Goal: Task Accomplishment & Management: Manage account settings

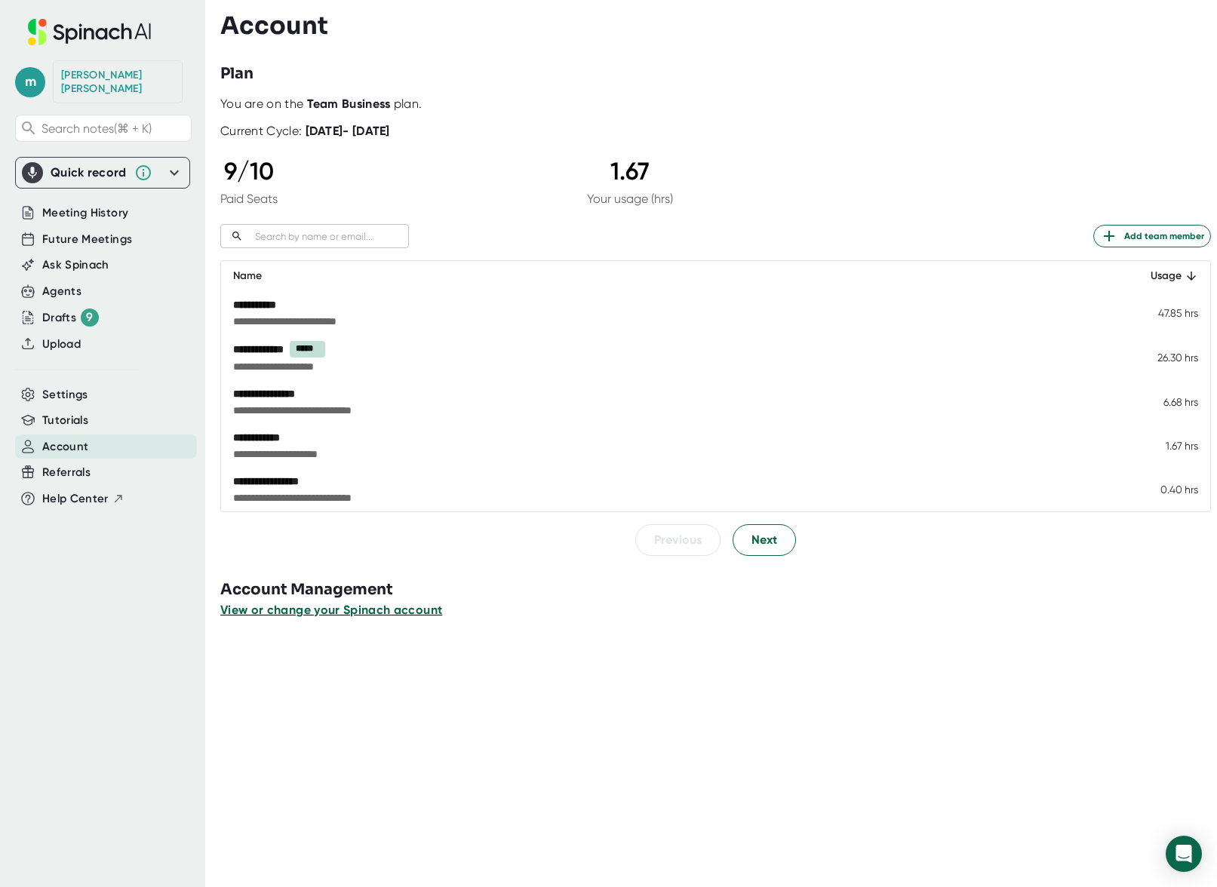
click at [370, 608] on span "View or change your Spinach account" at bounding box center [331, 610] width 222 height 14
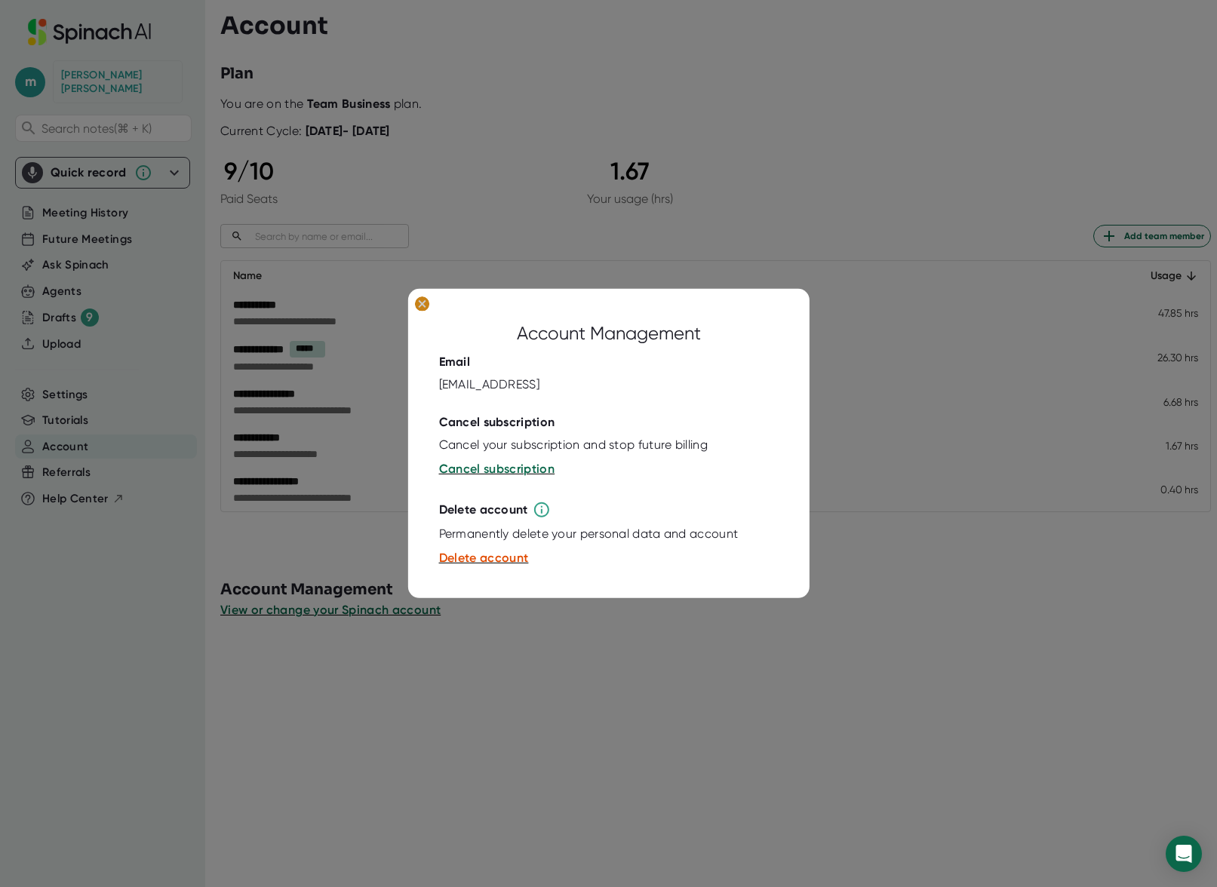
click at [421, 309] on ellipse at bounding box center [421, 304] width 14 height 15
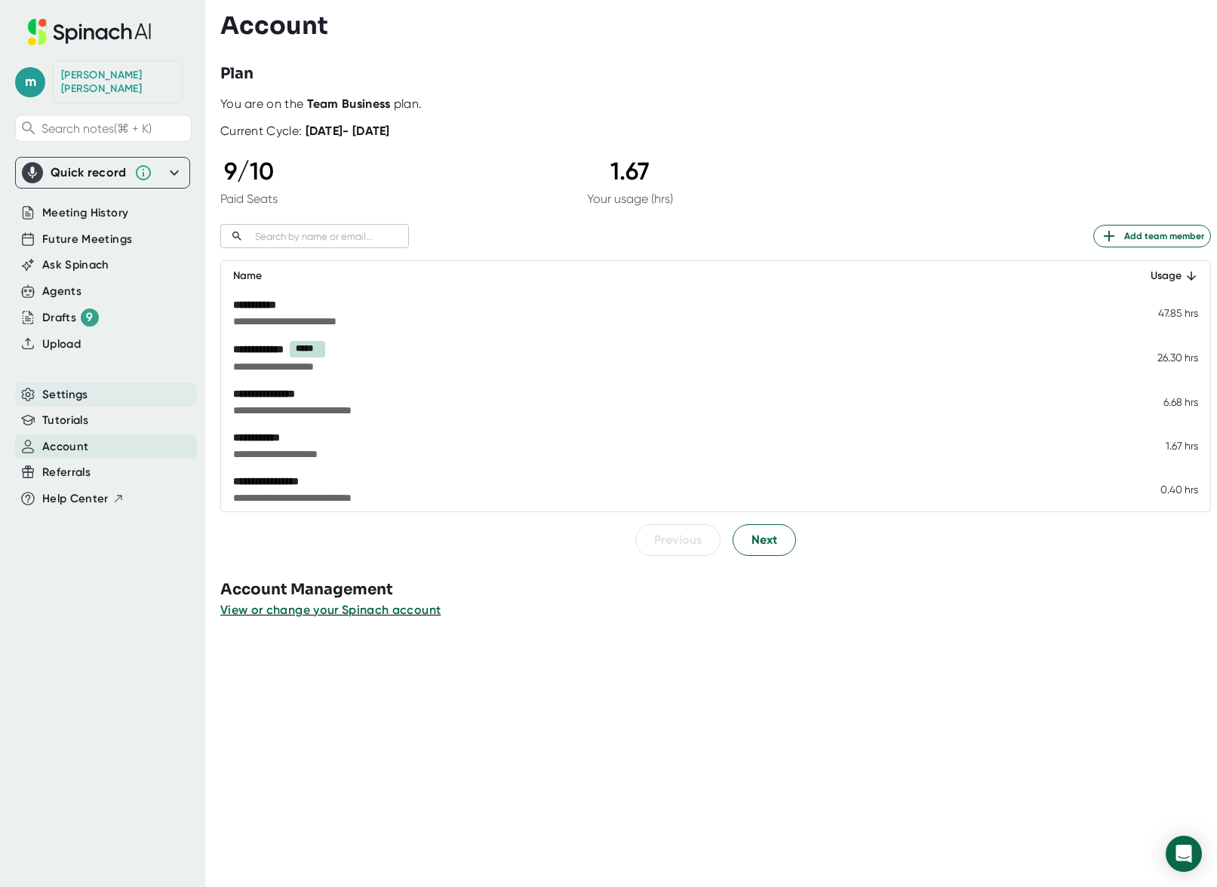
click at [66, 386] on span "Settings" at bounding box center [65, 394] width 46 height 17
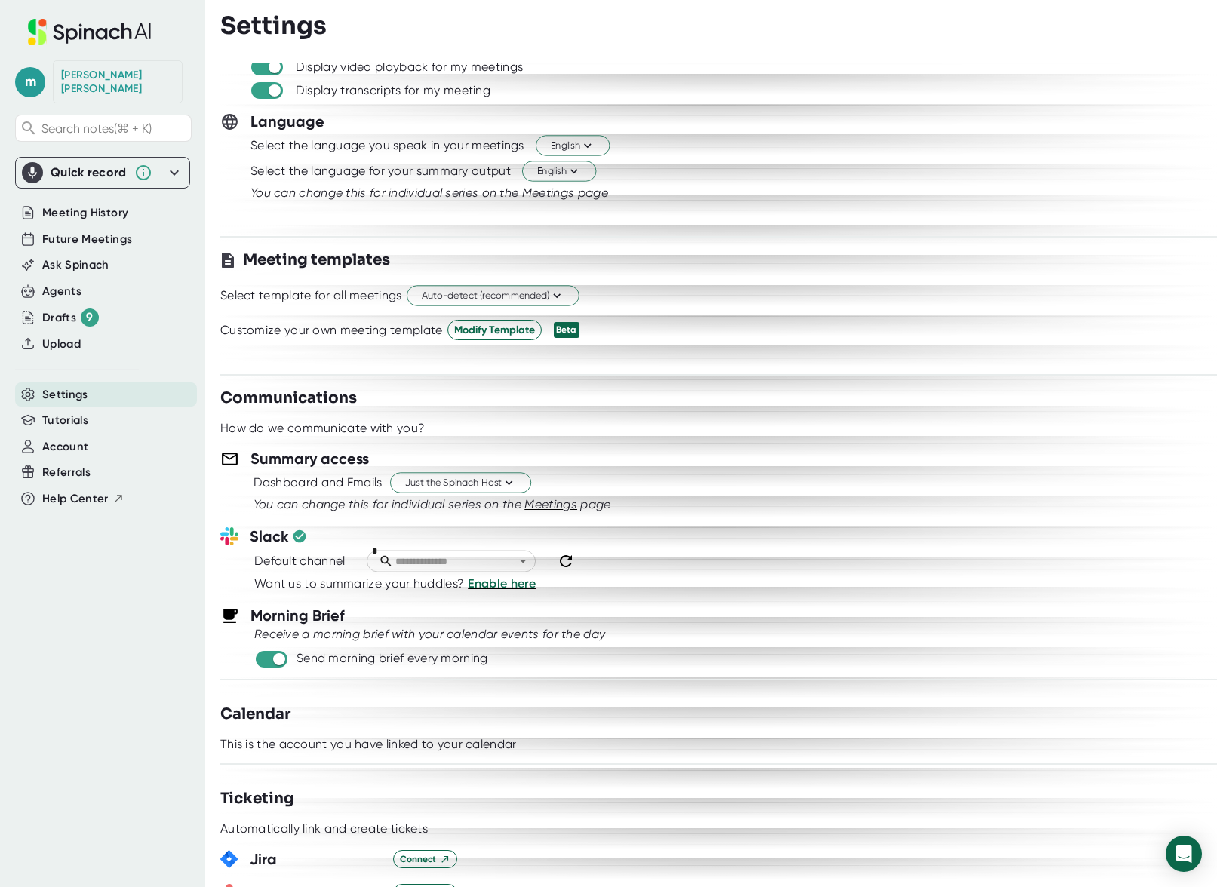
scroll to position [170, 0]
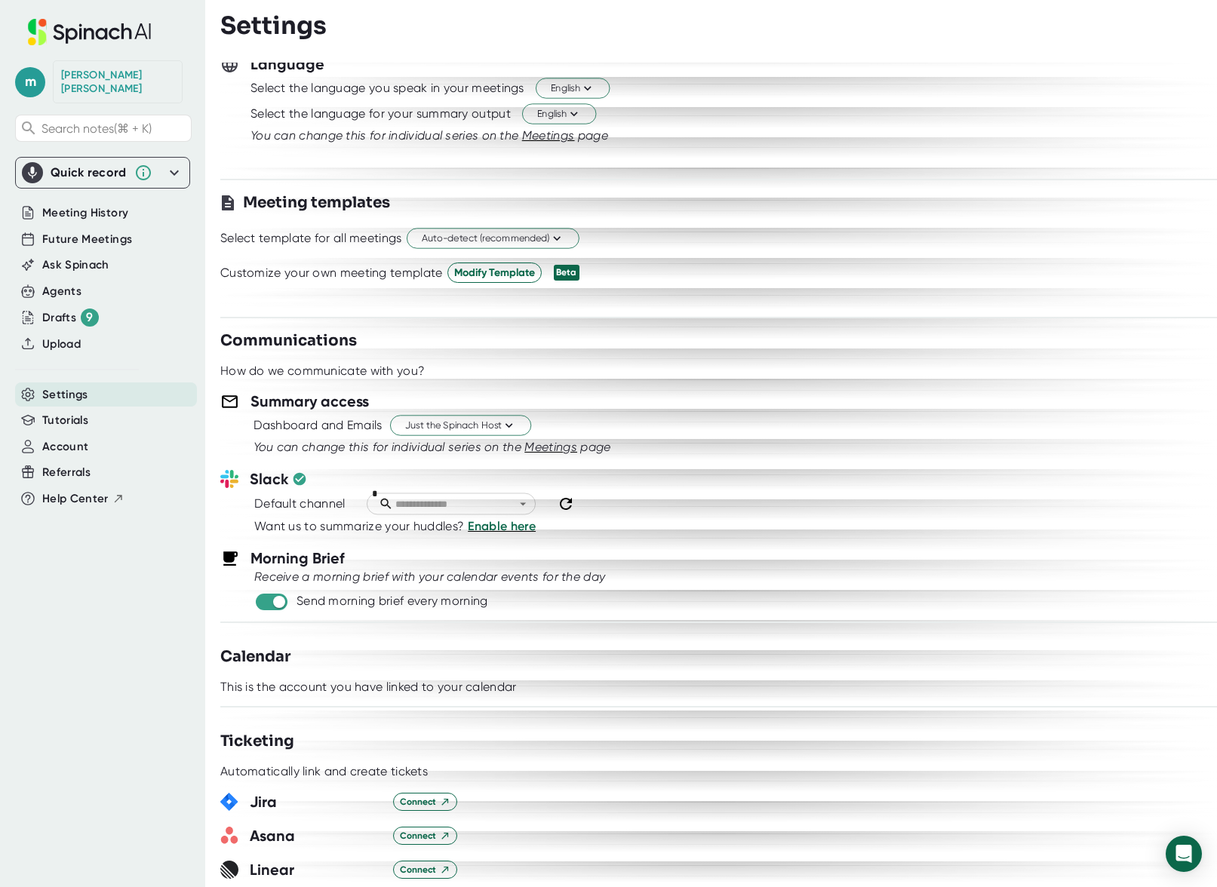
click at [512, 508] on div at bounding box center [515, 504] width 32 height 17
click at [520, 502] on icon "Open" at bounding box center [522, 504] width 14 height 14
click at [443, 499] on input "text" at bounding box center [458, 504] width 131 height 17
click at [521, 502] on icon "Open" at bounding box center [522, 504] width 14 height 14
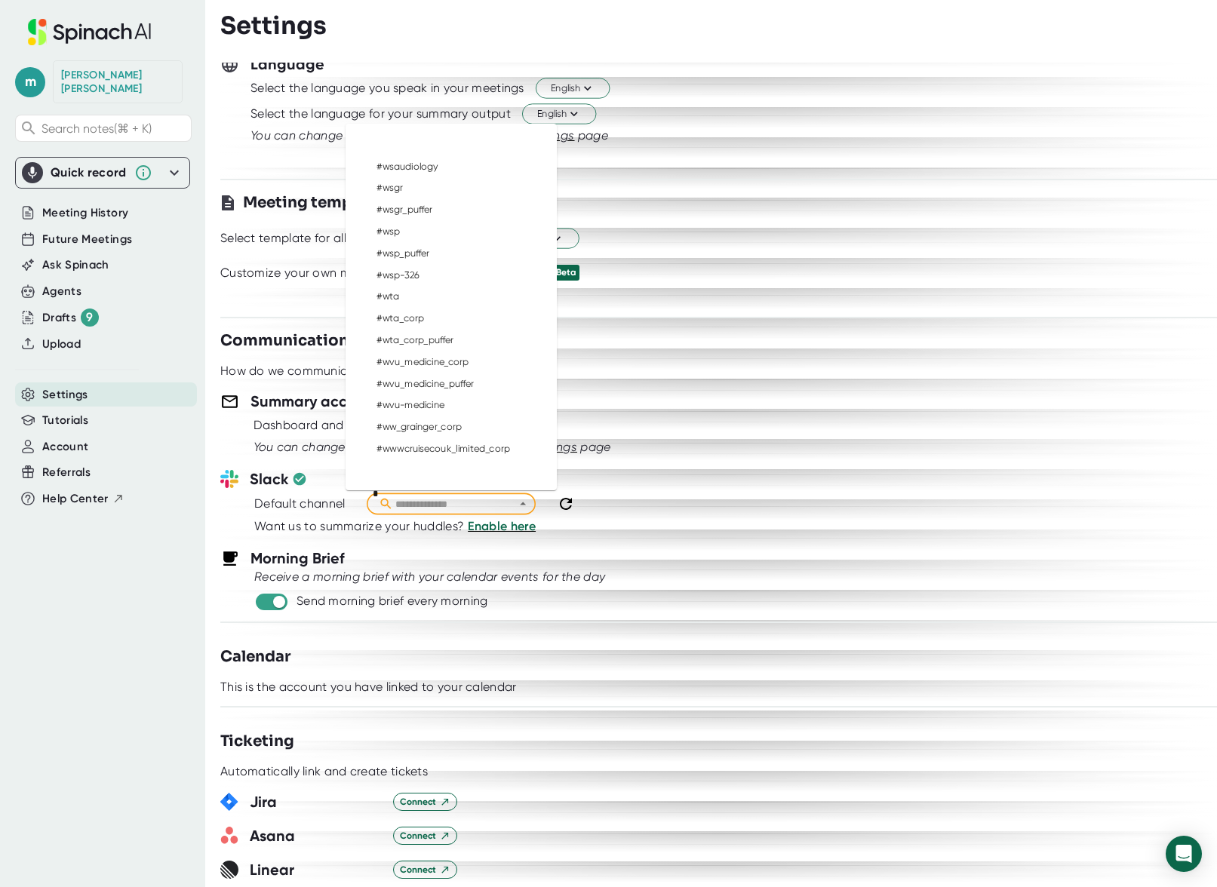
scroll to position [521004, 0]
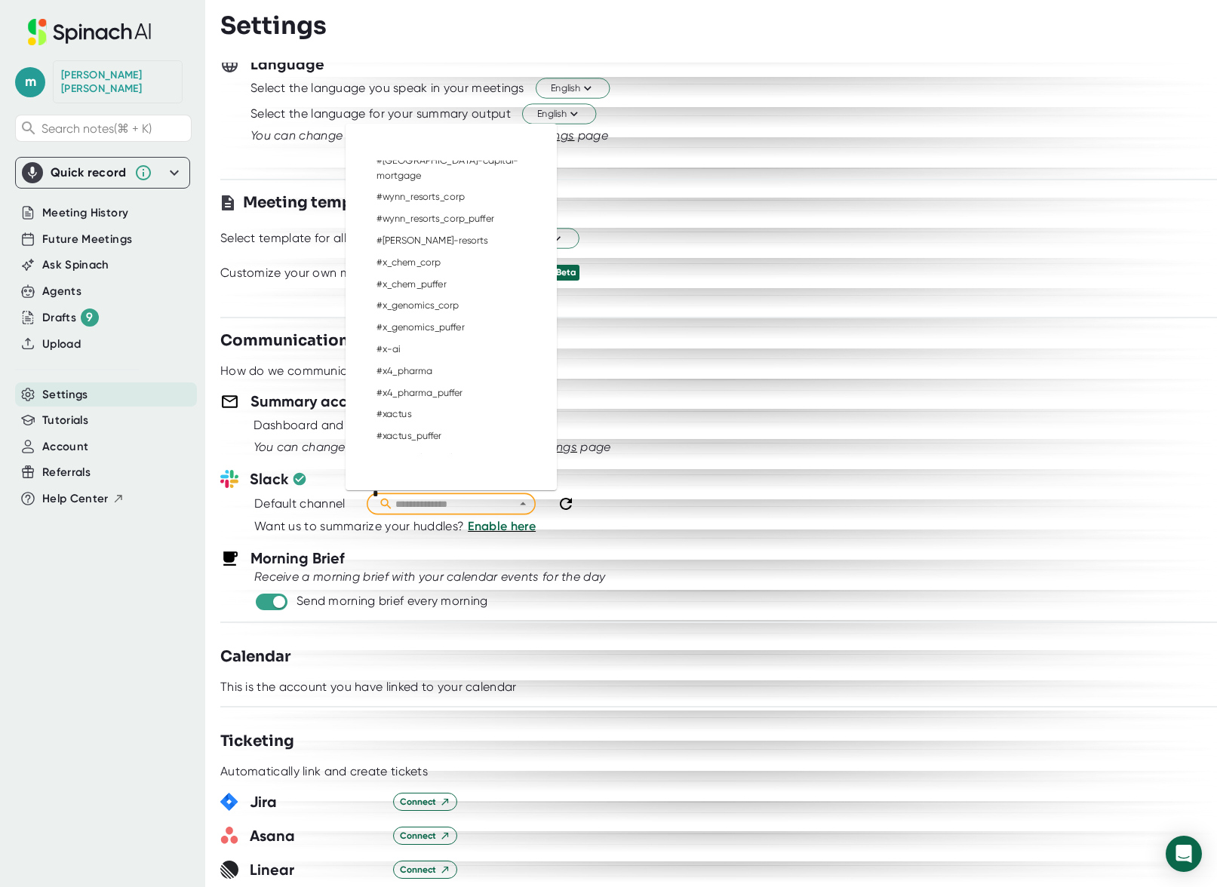
type input "**********"
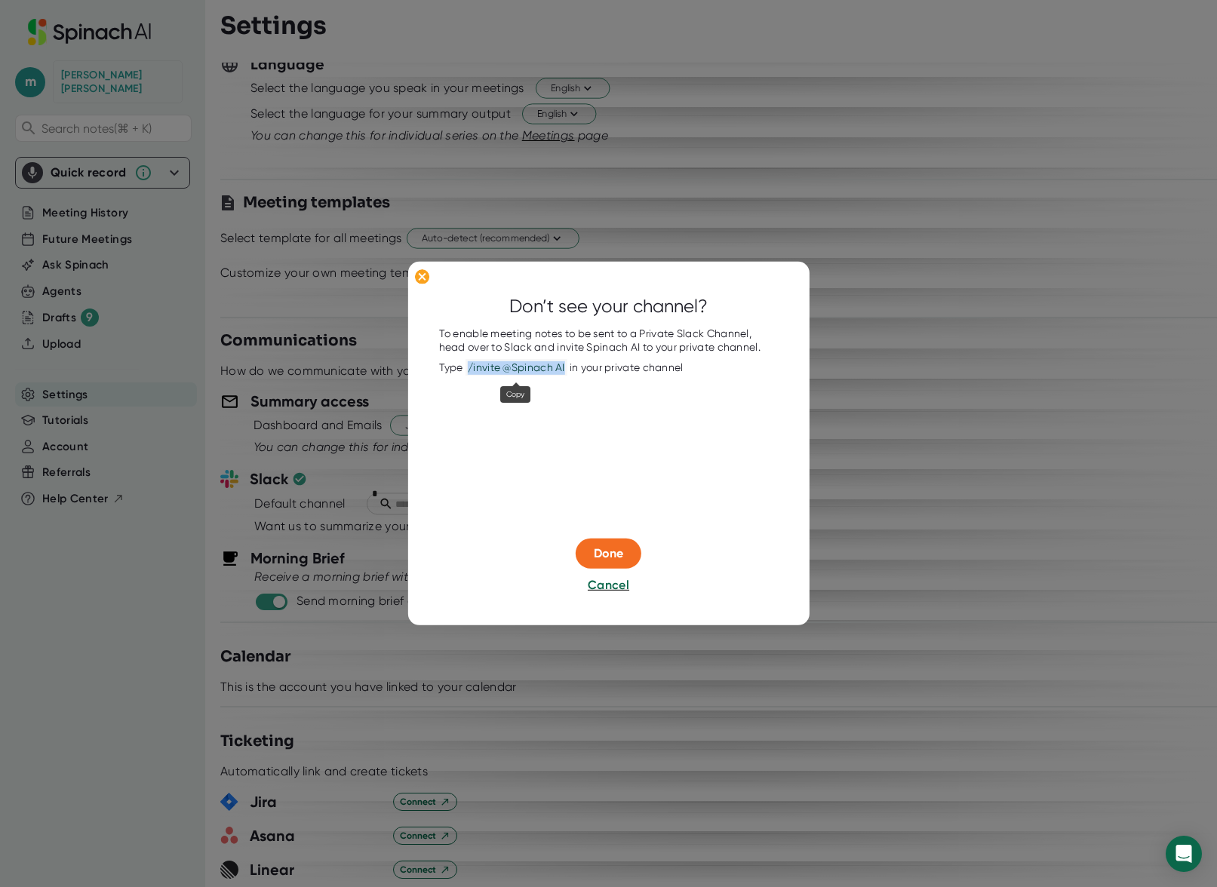
drag, startPoint x: 466, startPoint y: 367, endPoint x: 567, endPoint y: 366, distance: 101.1
click at [567, 366] on span "/invite @Spinach AI" at bounding box center [517, 367] width 102 height 17
copy span "/invite @Spinach AI"
drag, startPoint x: 569, startPoint y: 367, endPoint x: 469, endPoint y: 364, distance: 100.4
click at [469, 364] on div "Type /invite @Spinach AI in your private channel" at bounding box center [561, 368] width 244 height 14
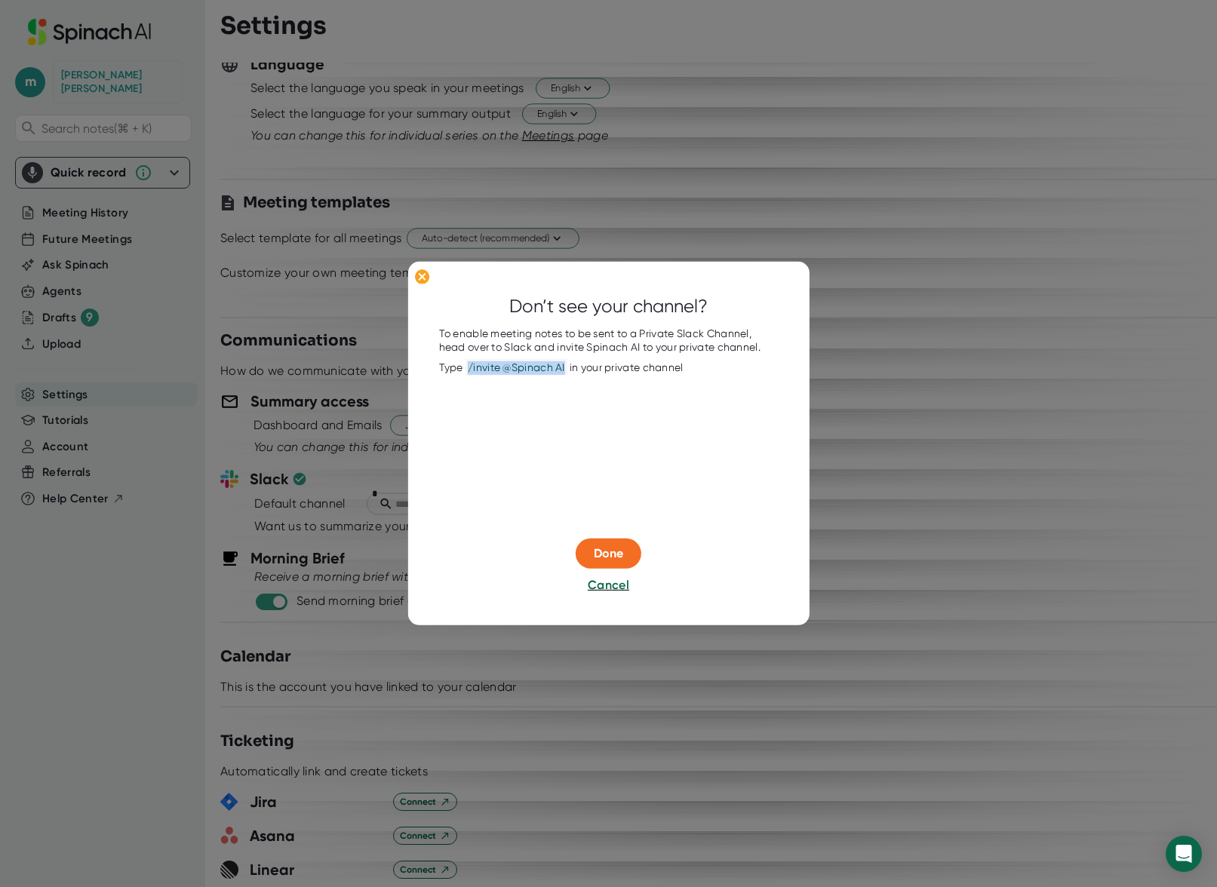
copy span "/invite @Spinach AI"
click at [599, 585] on span "Cancel" at bounding box center [608, 585] width 41 height 14
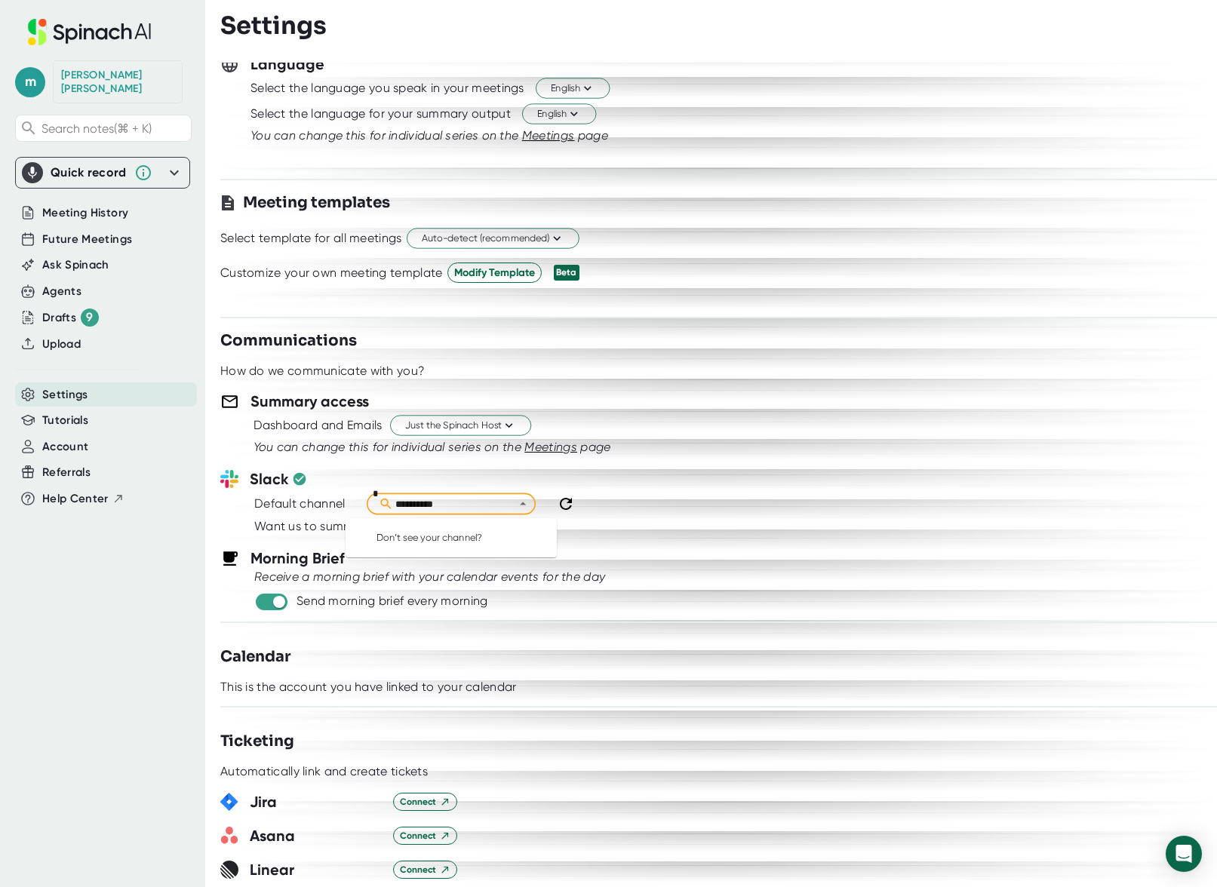
type input "**********"
click at [569, 502] on icon at bounding box center [566, 504] width 12 height 12
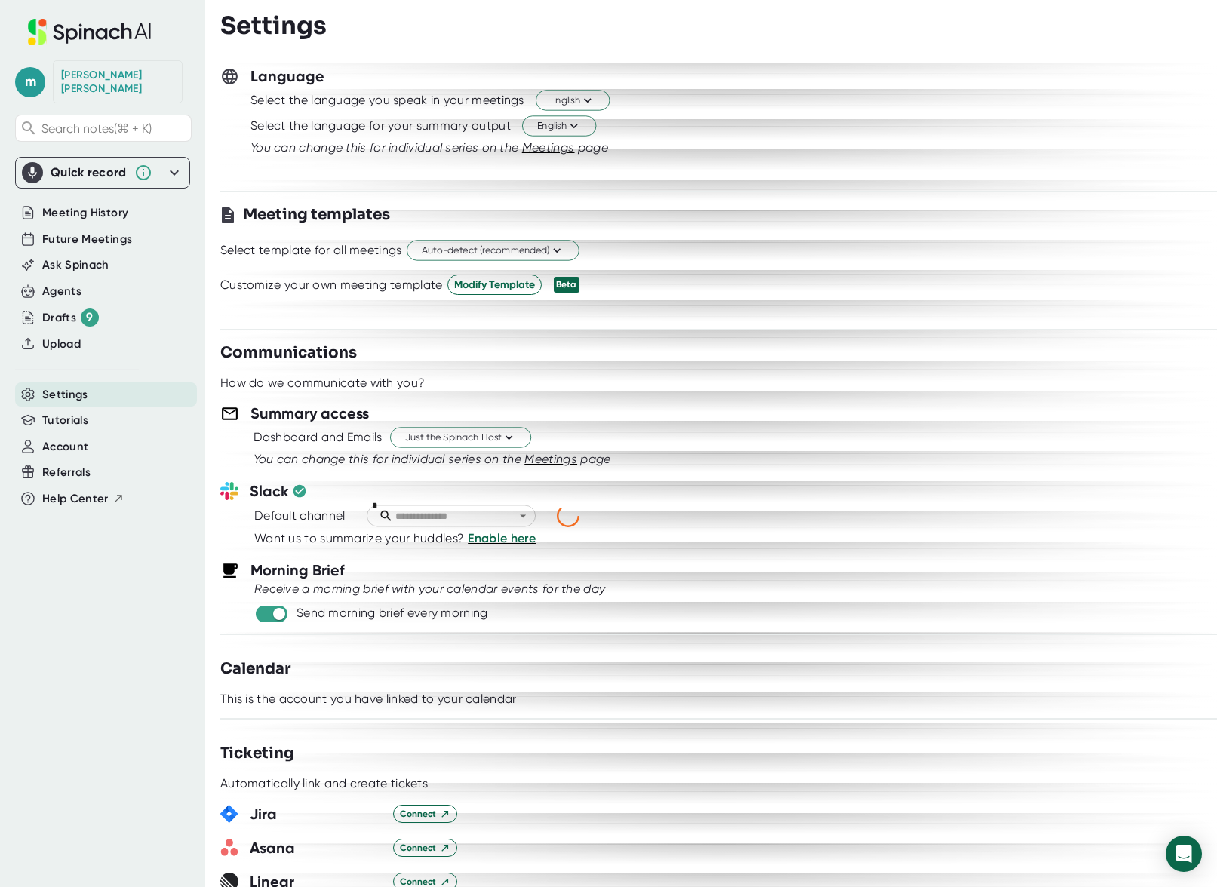
scroll to position [148, 0]
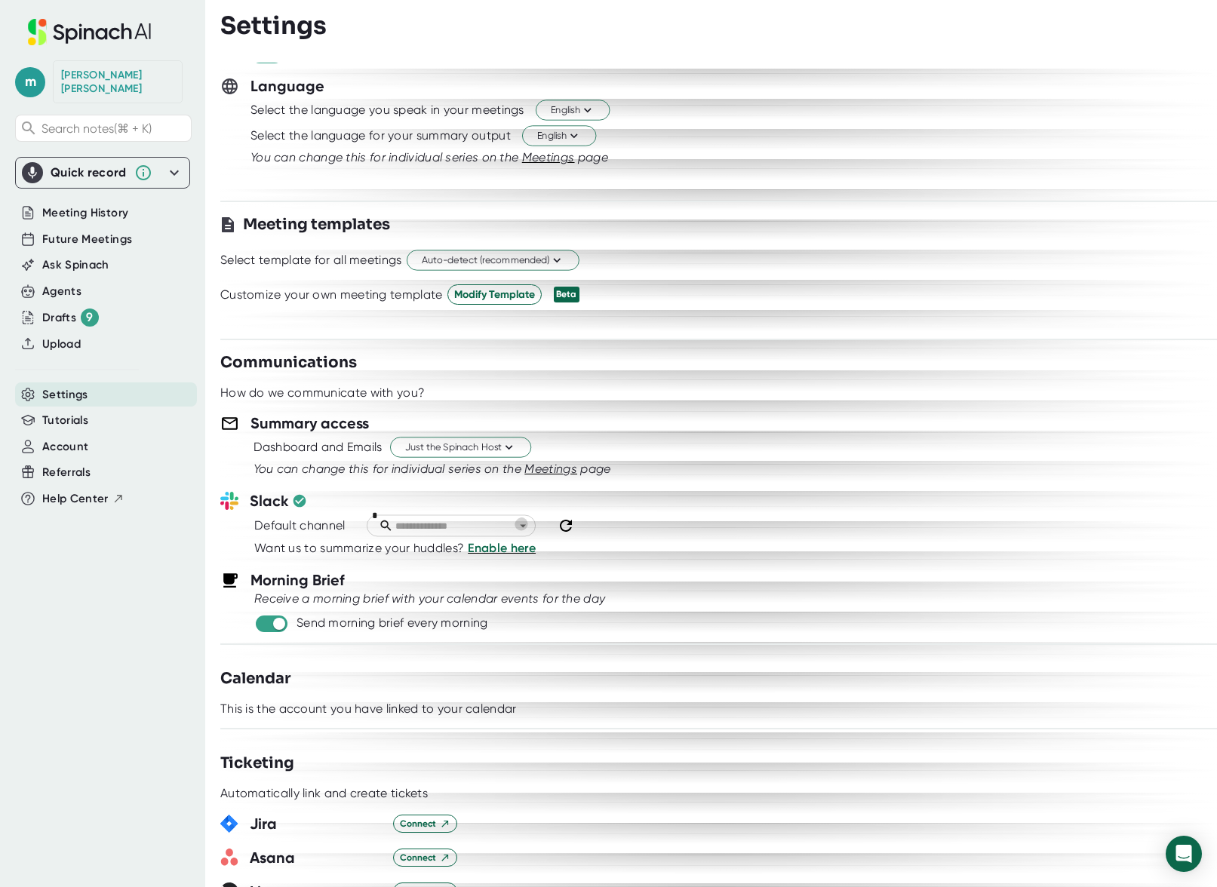
click at [530, 525] on button "Open" at bounding box center [523, 526] width 17 height 17
type input "*****"
click at [408, 567] on li "🔒mb-spinach-notes" at bounding box center [451, 563] width 169 height 22
click at [301, 500] on icon "button" at bounding box center [299, 501] width 18 height 18
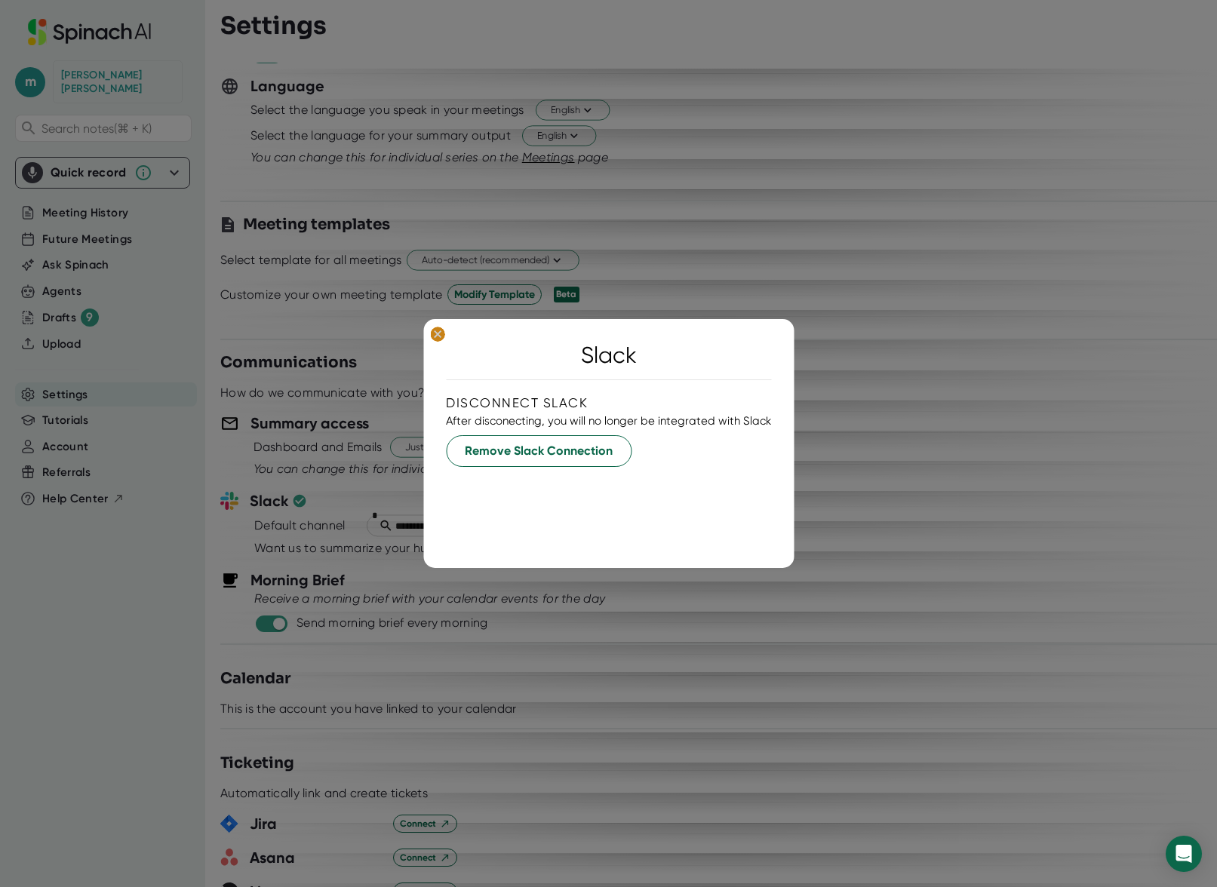
click at [444, 338] on ellipse at bounding box center [437, 334] width 14 height 15
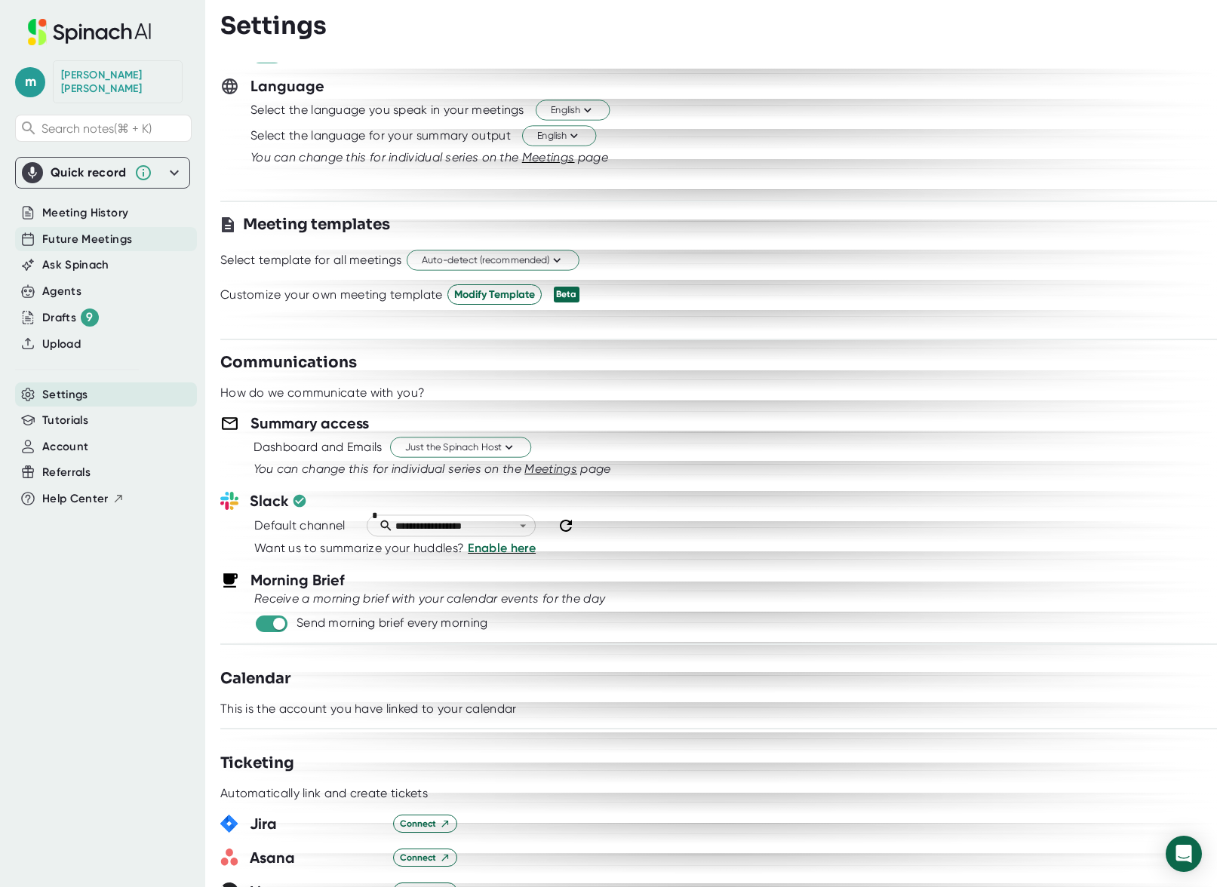
click at [51, 231] on span "Future Meetings" at bounding box center [87, 239] width 90 height 17
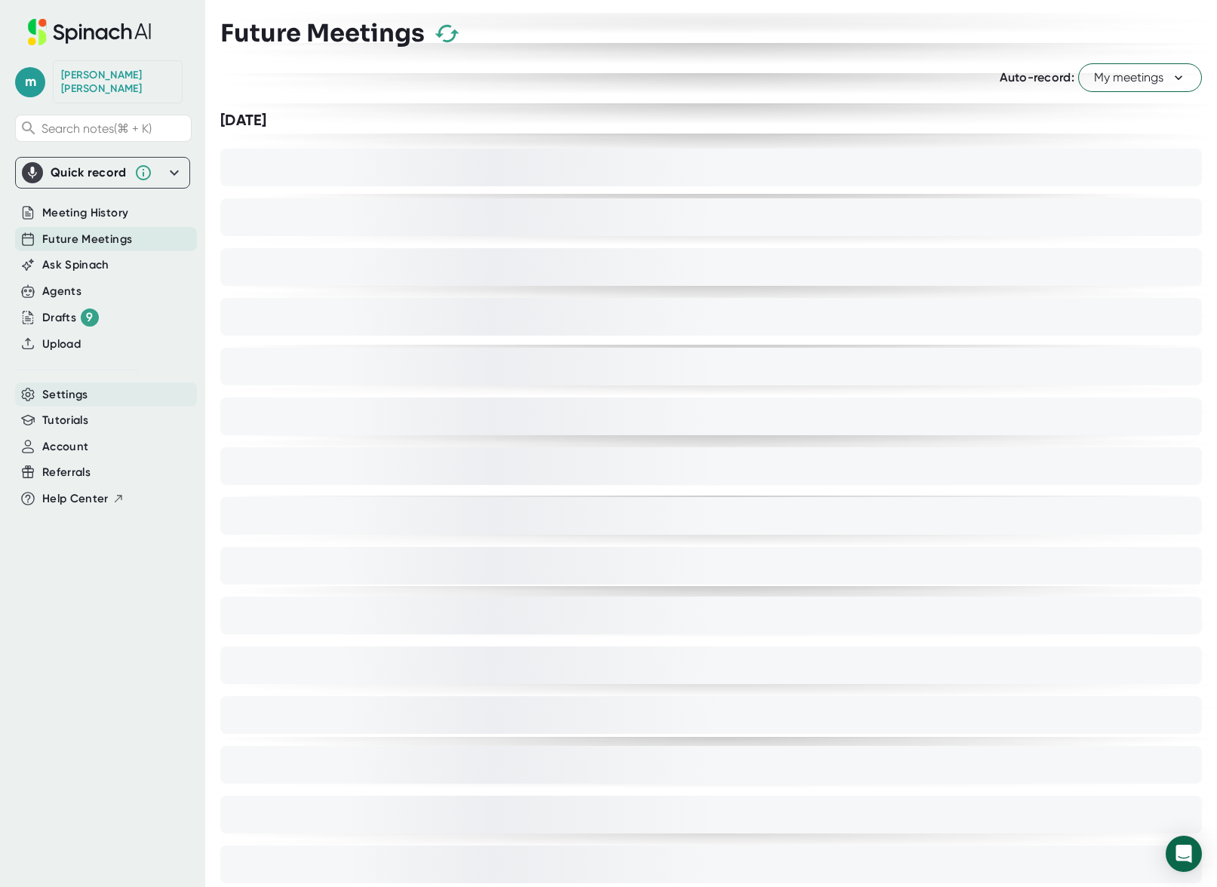
click at [57, 386] on span "Settings" at bounding box center [65, 394] width 46 height 17
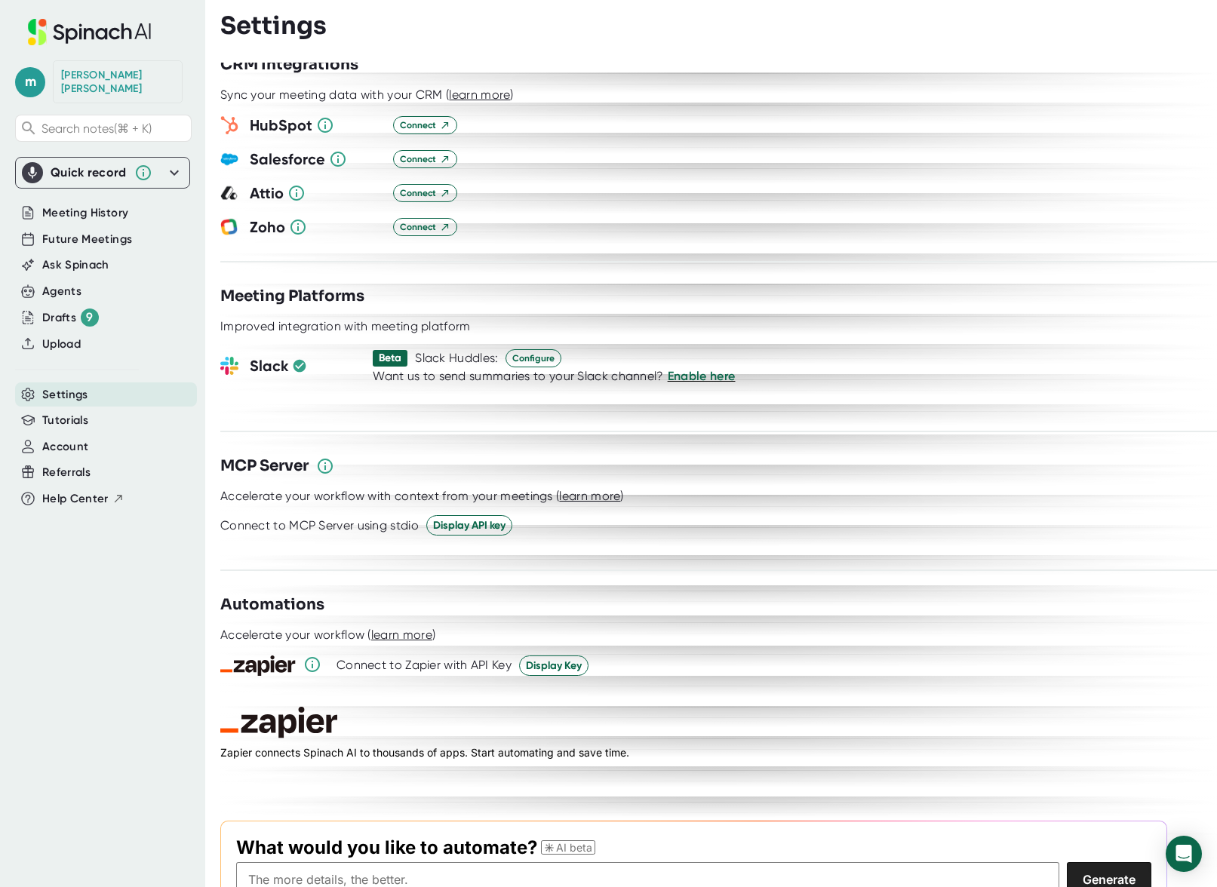
scroll to position [1535, 0]
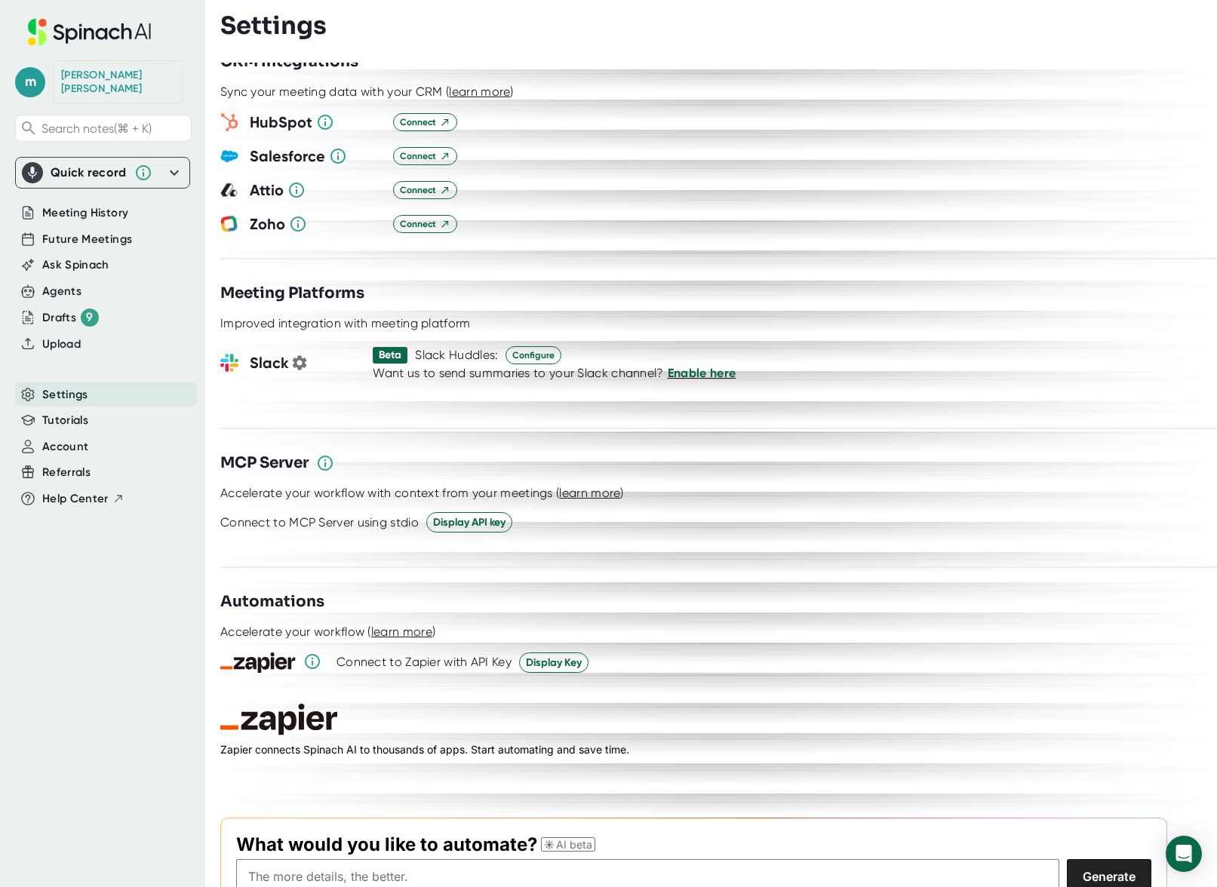
click at [702, 366] on span "Enable here" at bounding box center [702, 373] width 69 height 14
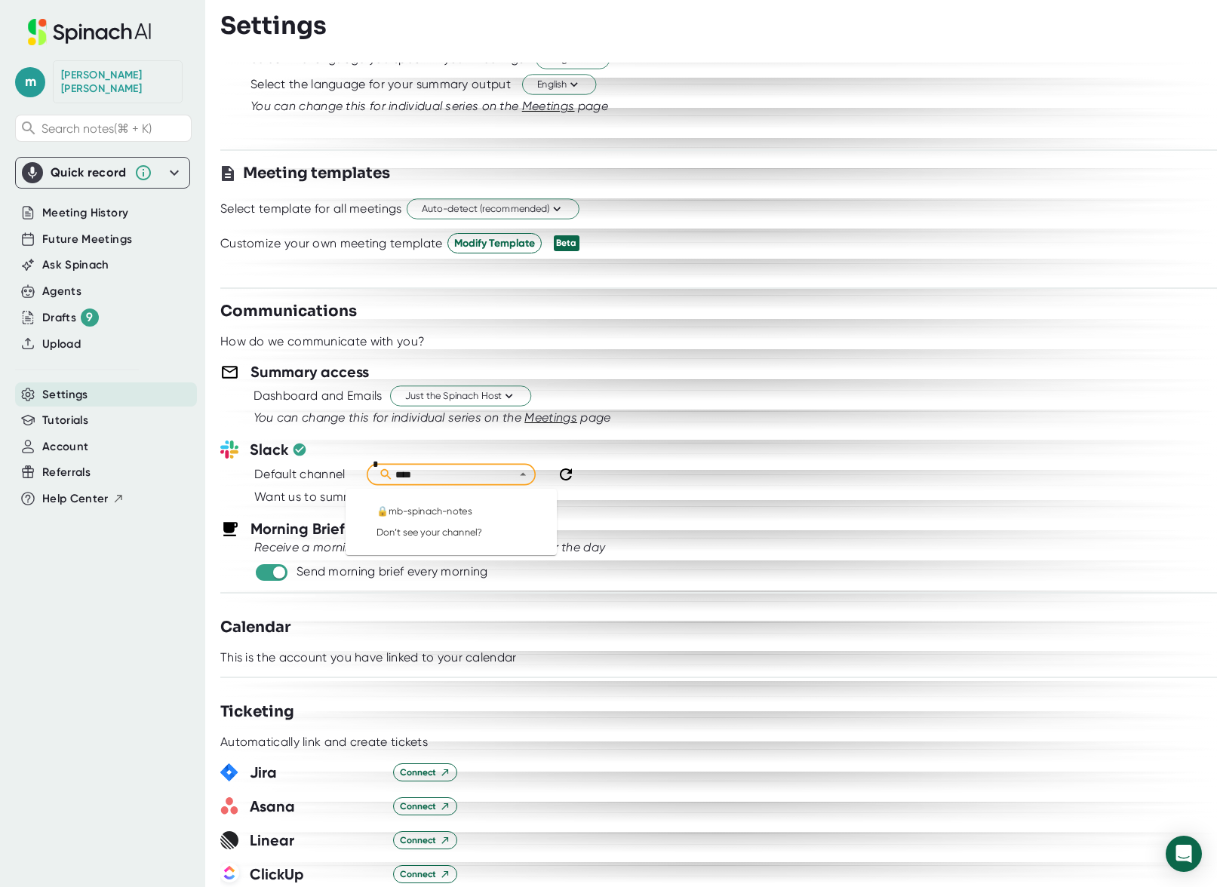
type input "*****"
click at [448, 514] on li "🔒mb-spinach-notes" at bounding box center [451, 511] width 169 height 22
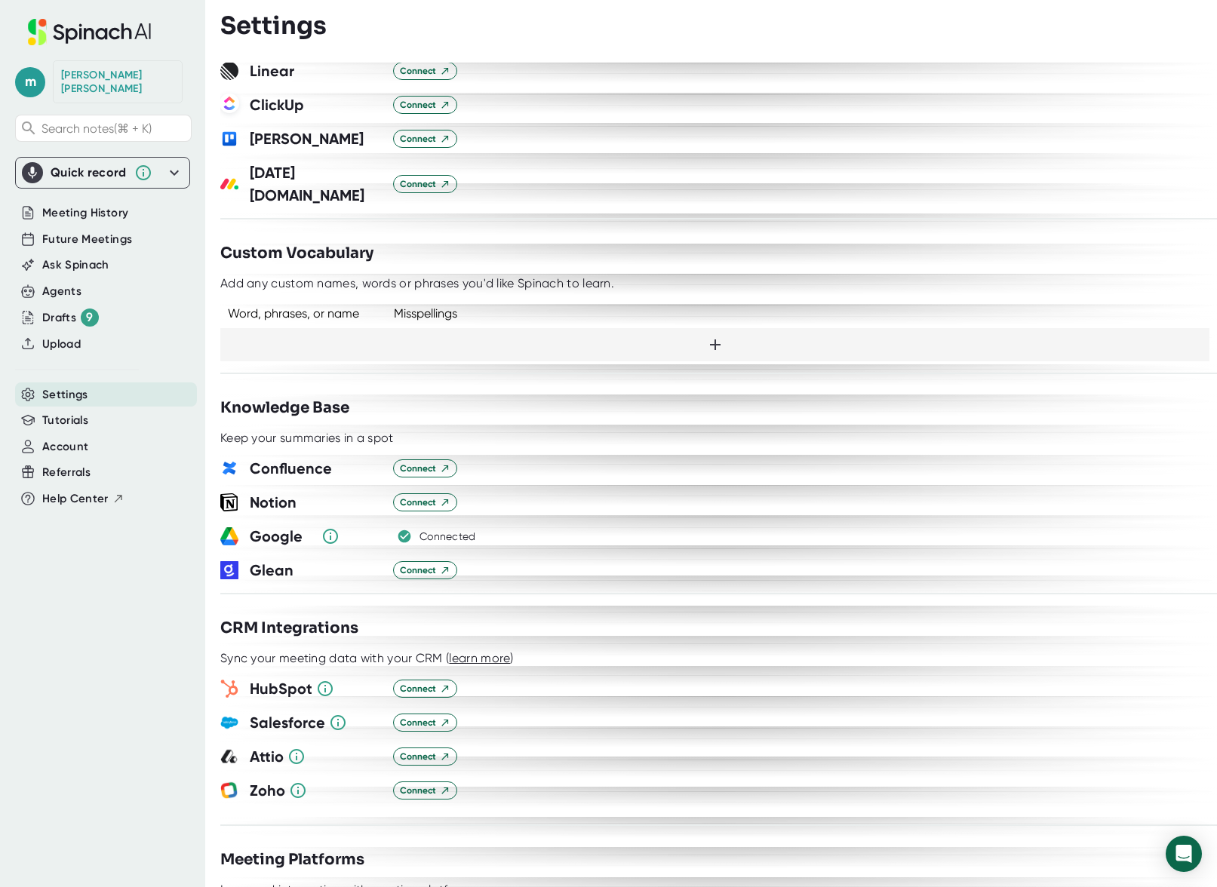
scroll to position [1061, 0]
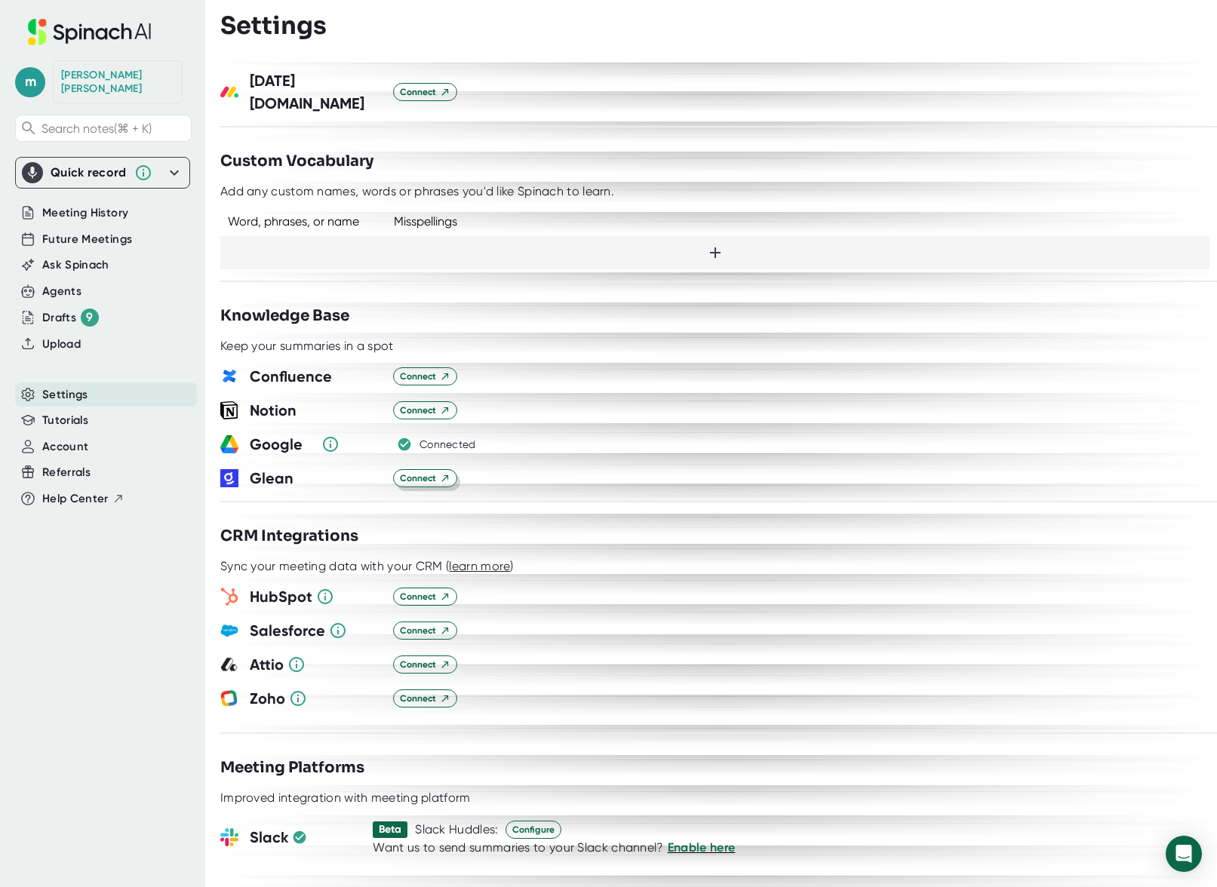
click at [447, 475] on icon at bounding box center [444, 478] width 7 height 7
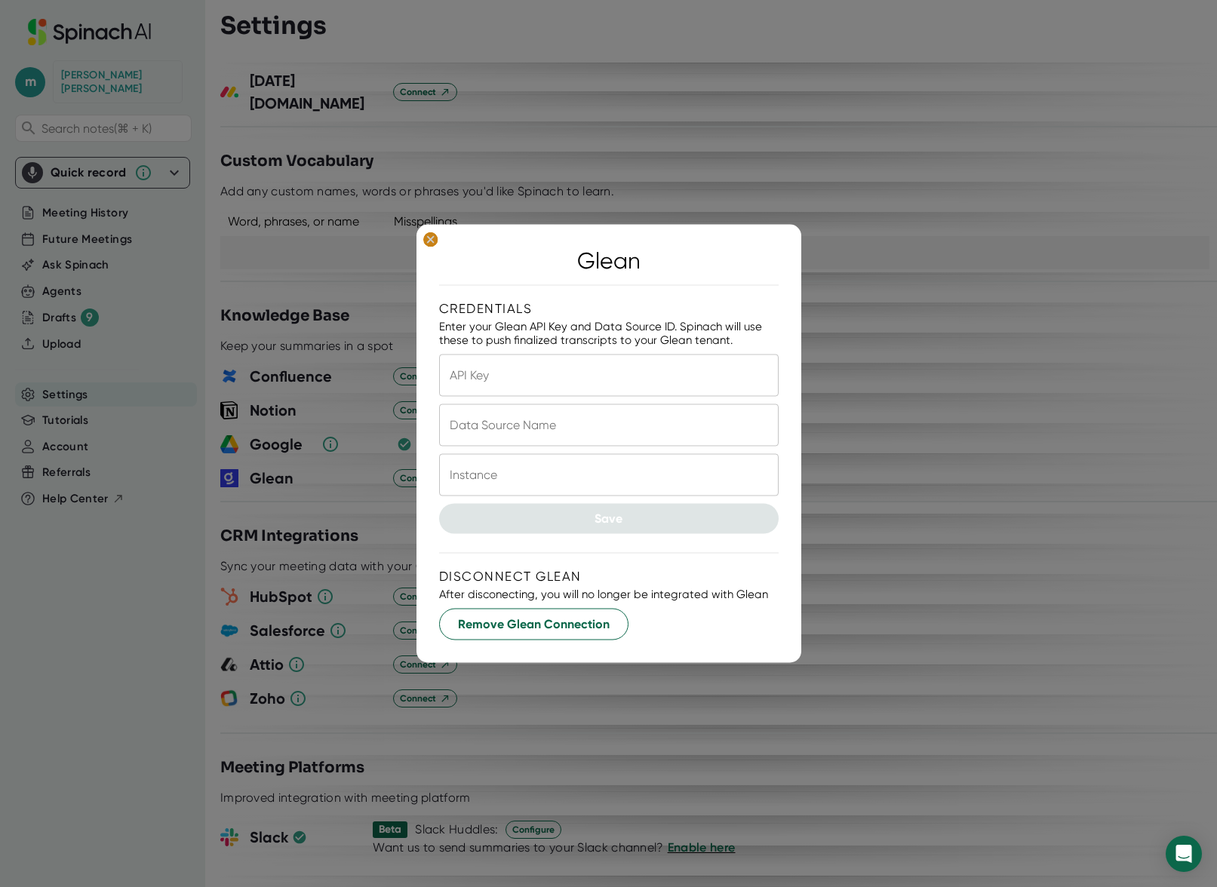
click at [432, 238] on icon at bounding box center [430, 239] width 7 height 7
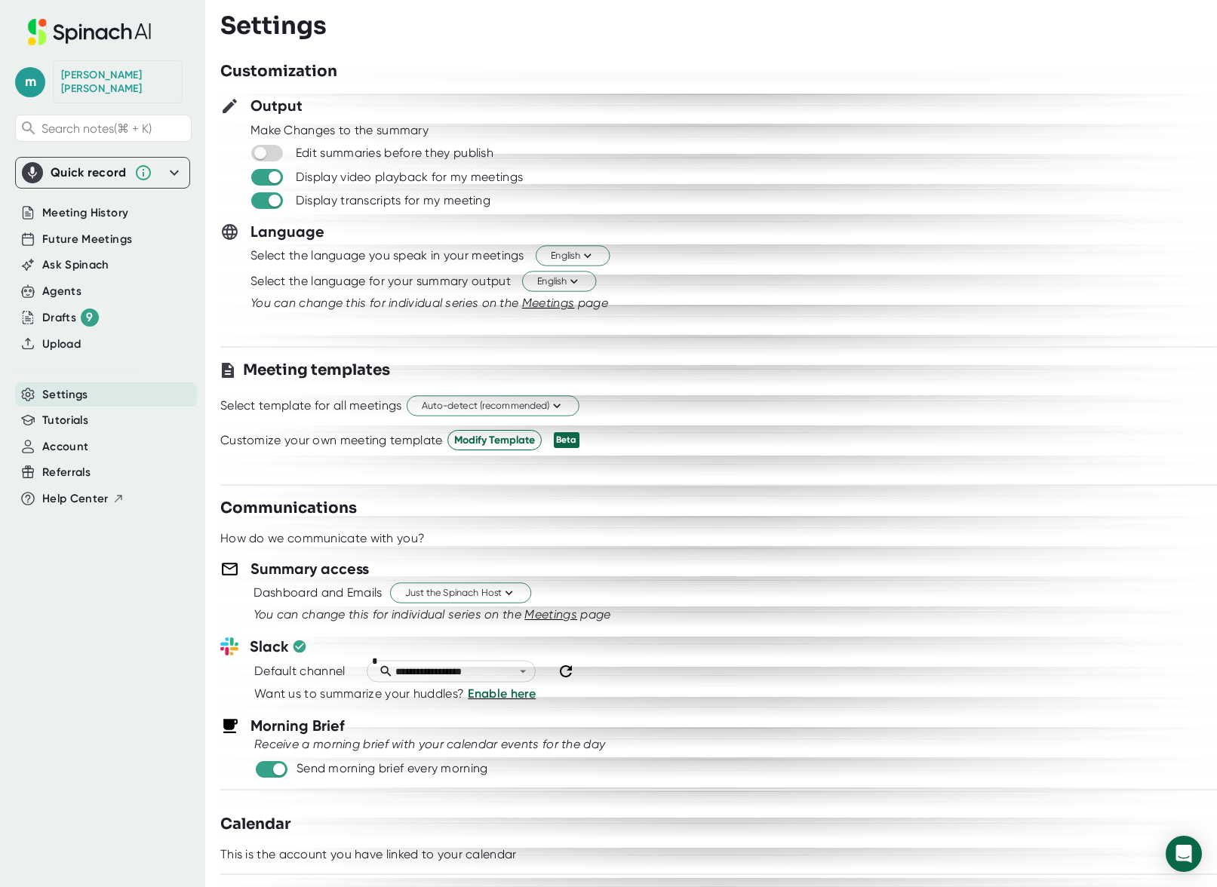
scroll to position [0, 0]
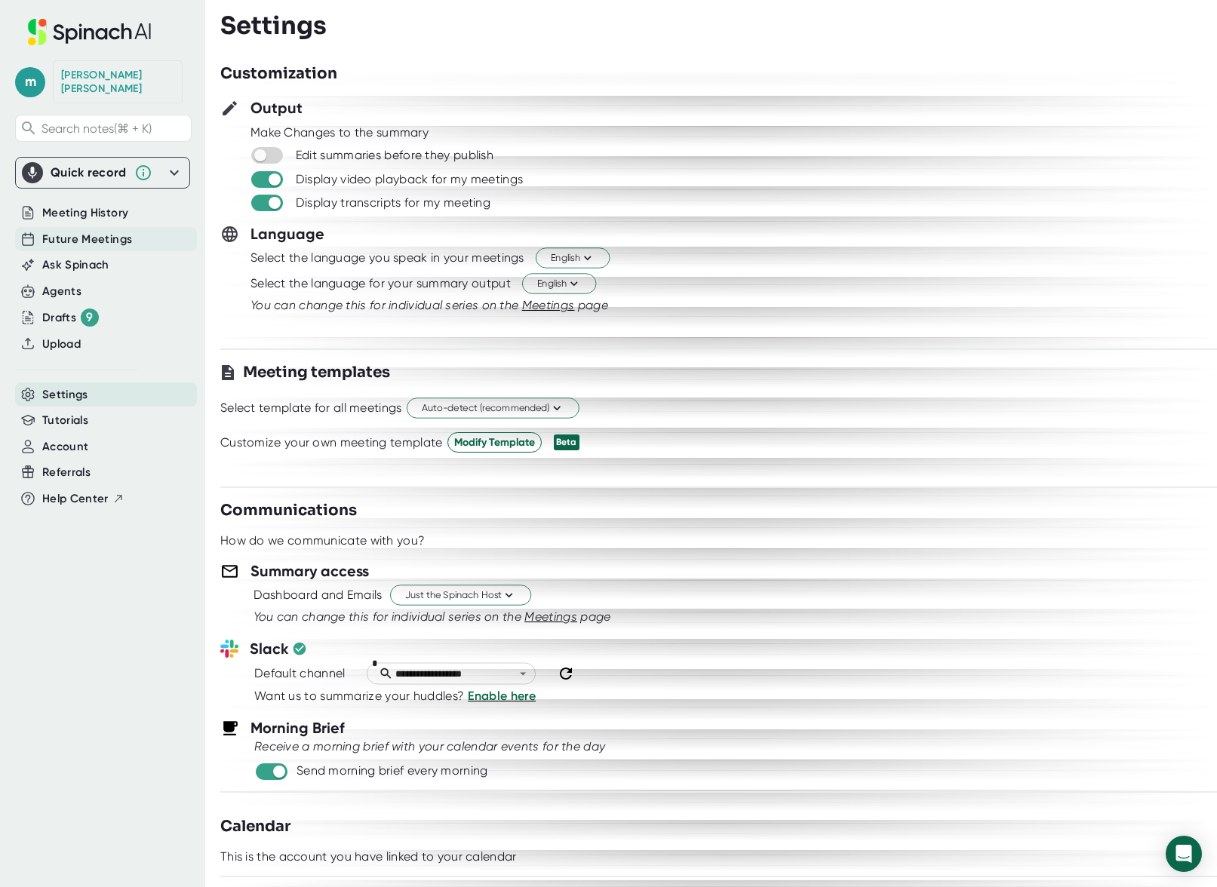
click at [59, 231] on span "Future Meetings" at bounding box center [87, 239] width 90 height 17
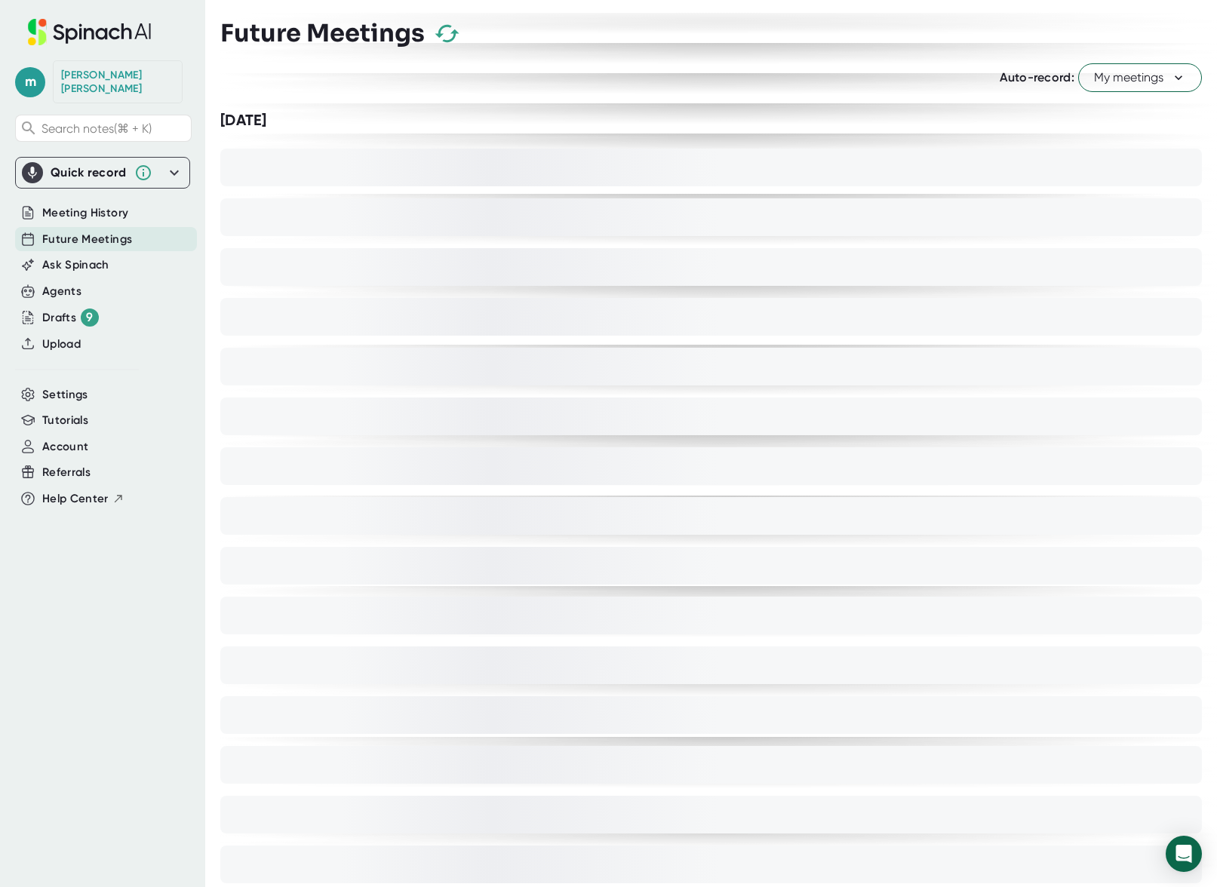
click at [449, 32] on icon "button" at bounding box center [447, 33] width 24 height 17
click at [1171, 79] on icon at bounding box center [1178, 77] width 15 height 15
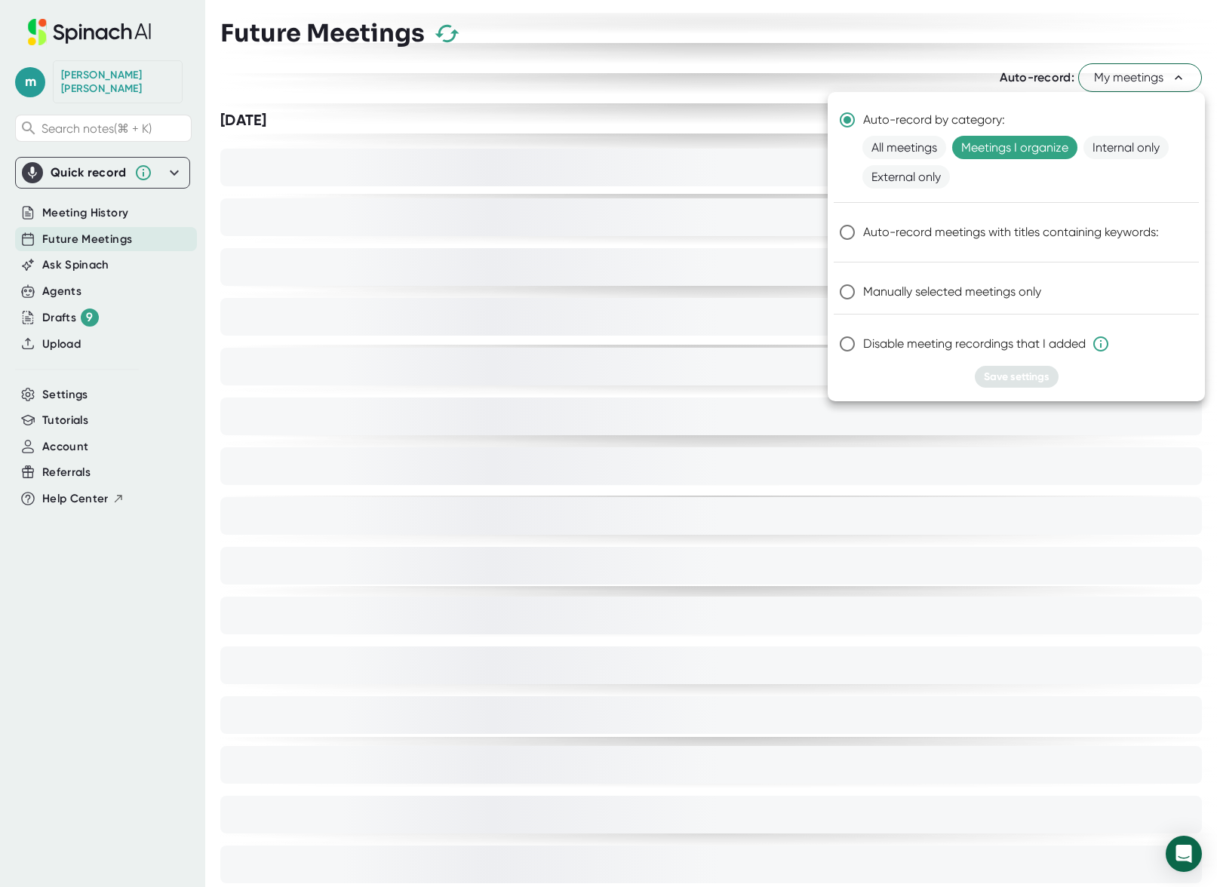
click at [445, 32] on div at bounding box center [608, 443] width 1217 height 887
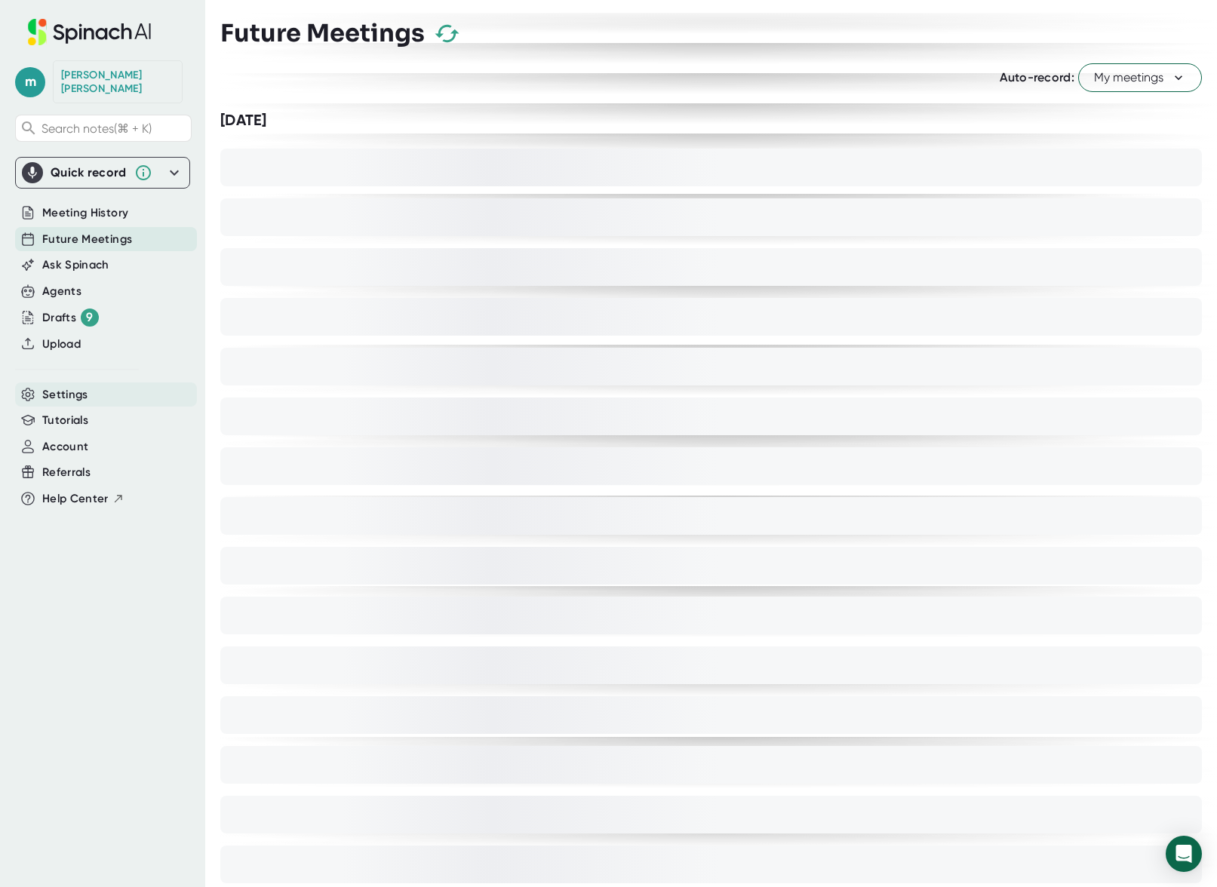
click at [48, 386] on span "Settings" at bounding box center [65, 394] width 46 height 17
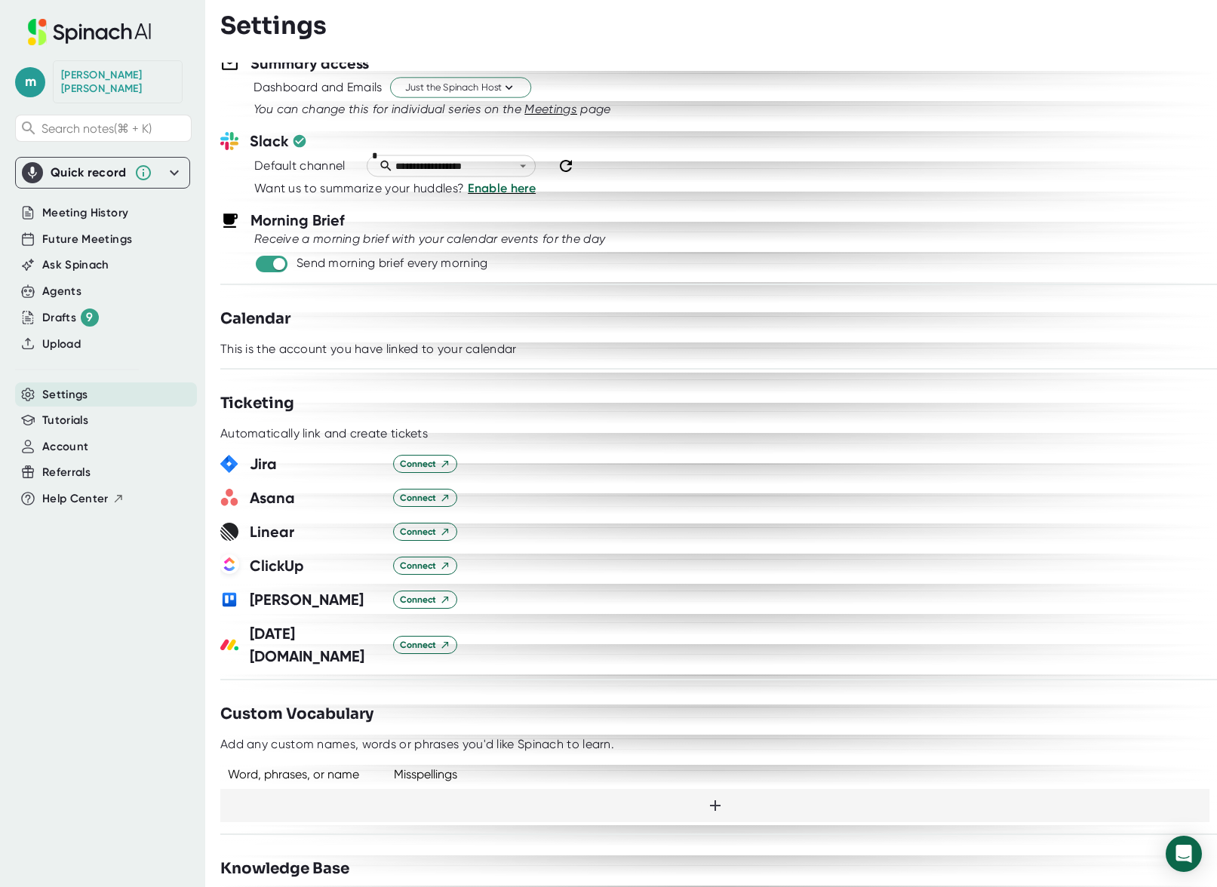
scroll to position [616, 0]
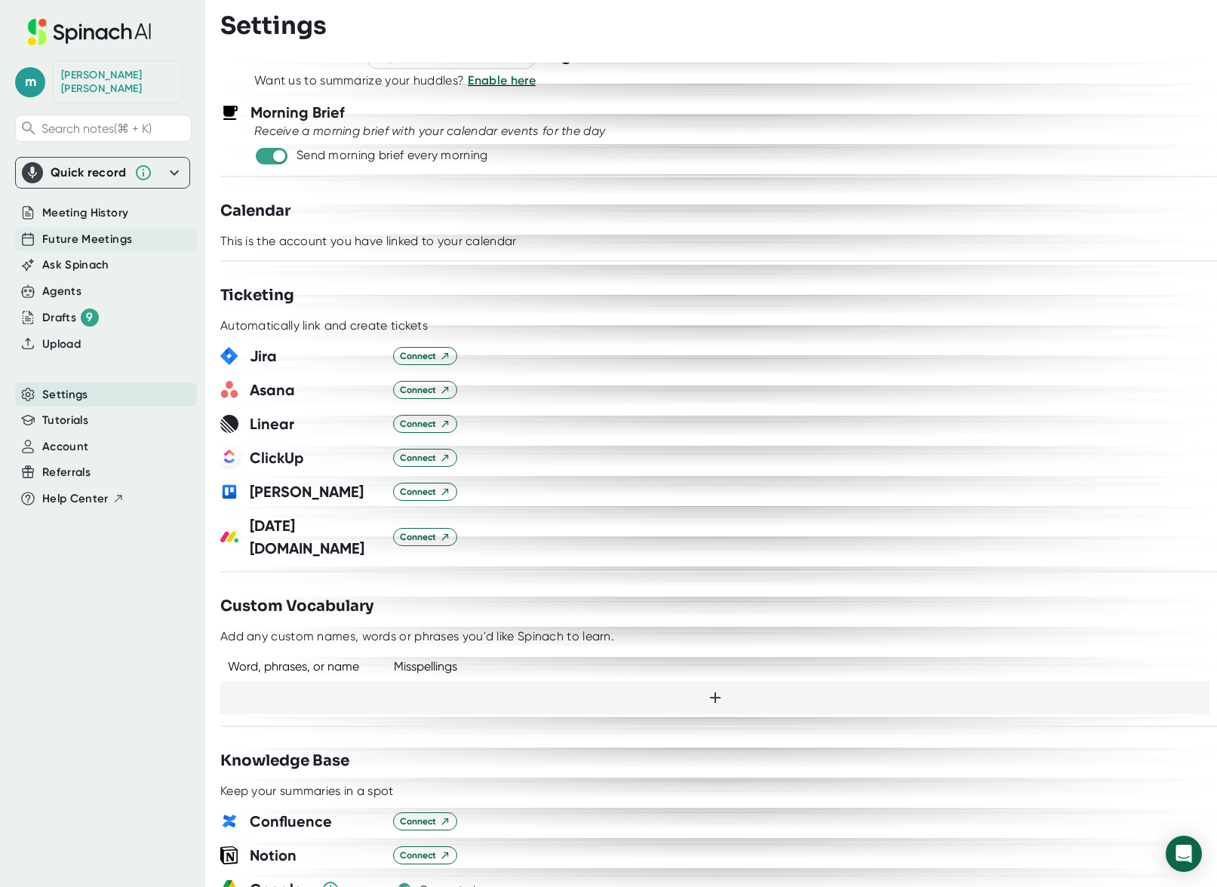
click at [77, 231] on span "Future Meetings" at bounding box center [87, 239] width 90 height 17
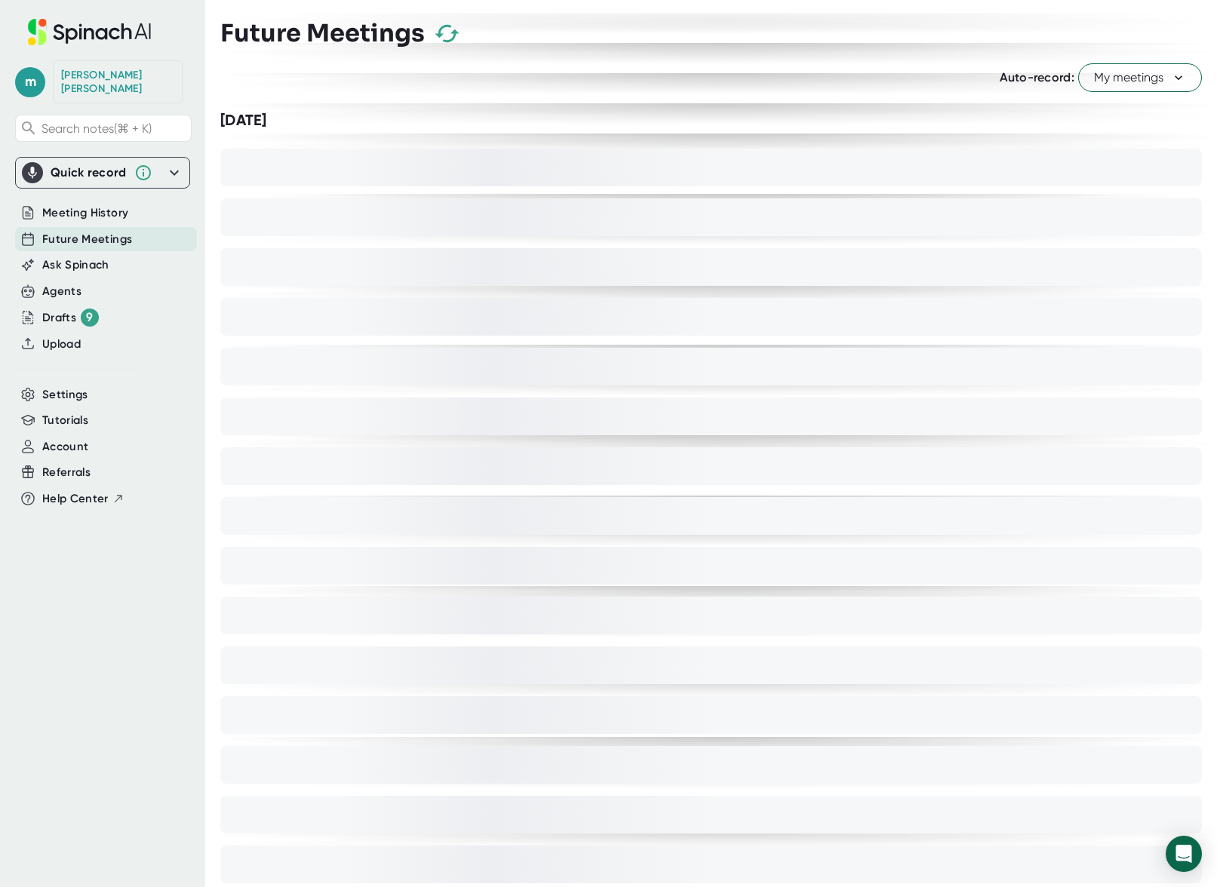
click at [447, 29] on icon "button" at bounding box center [447, 33] width 26 height 26
click at [68, 438] on span "Account" at bounding box center [65, 446] width 46 height 17
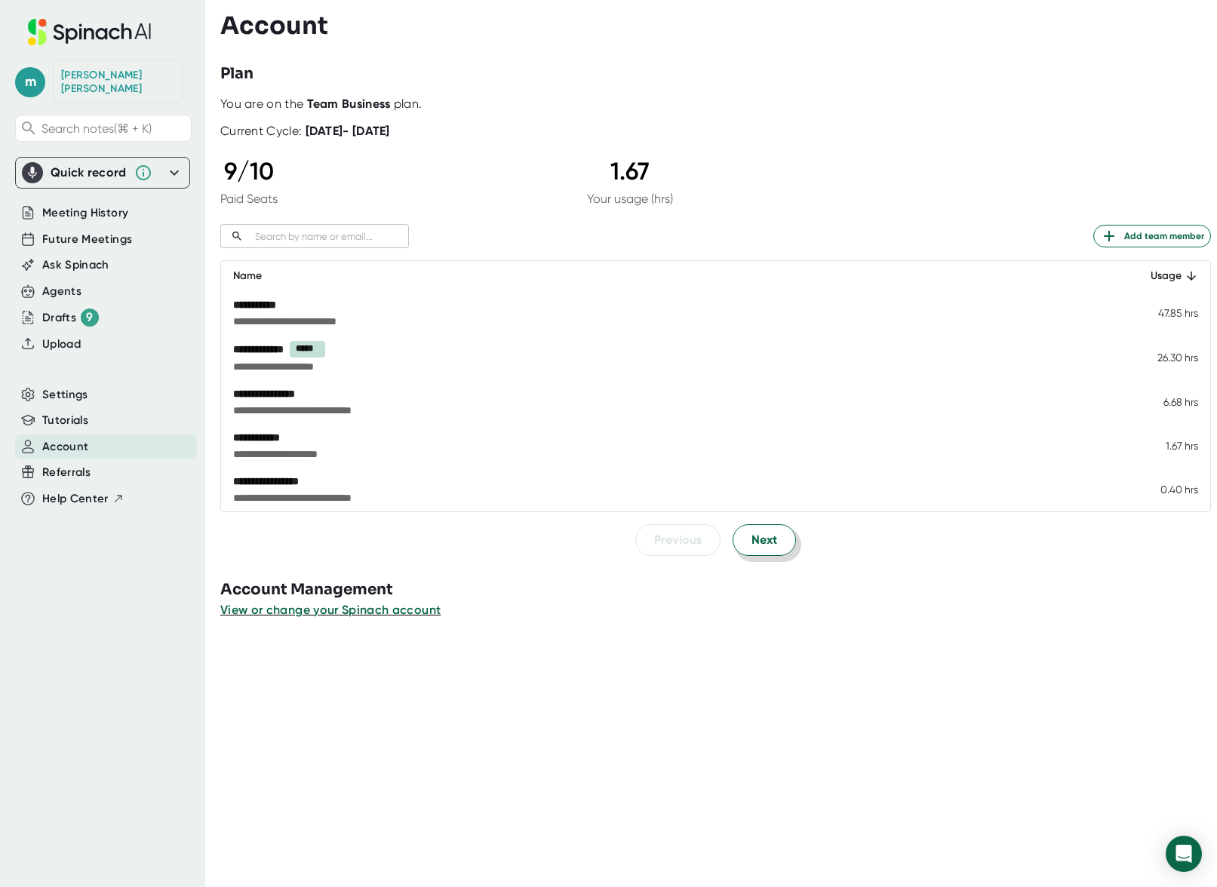
click at [751, 536] on span "Next" at bounding box center [764, 540] width 26 height 18
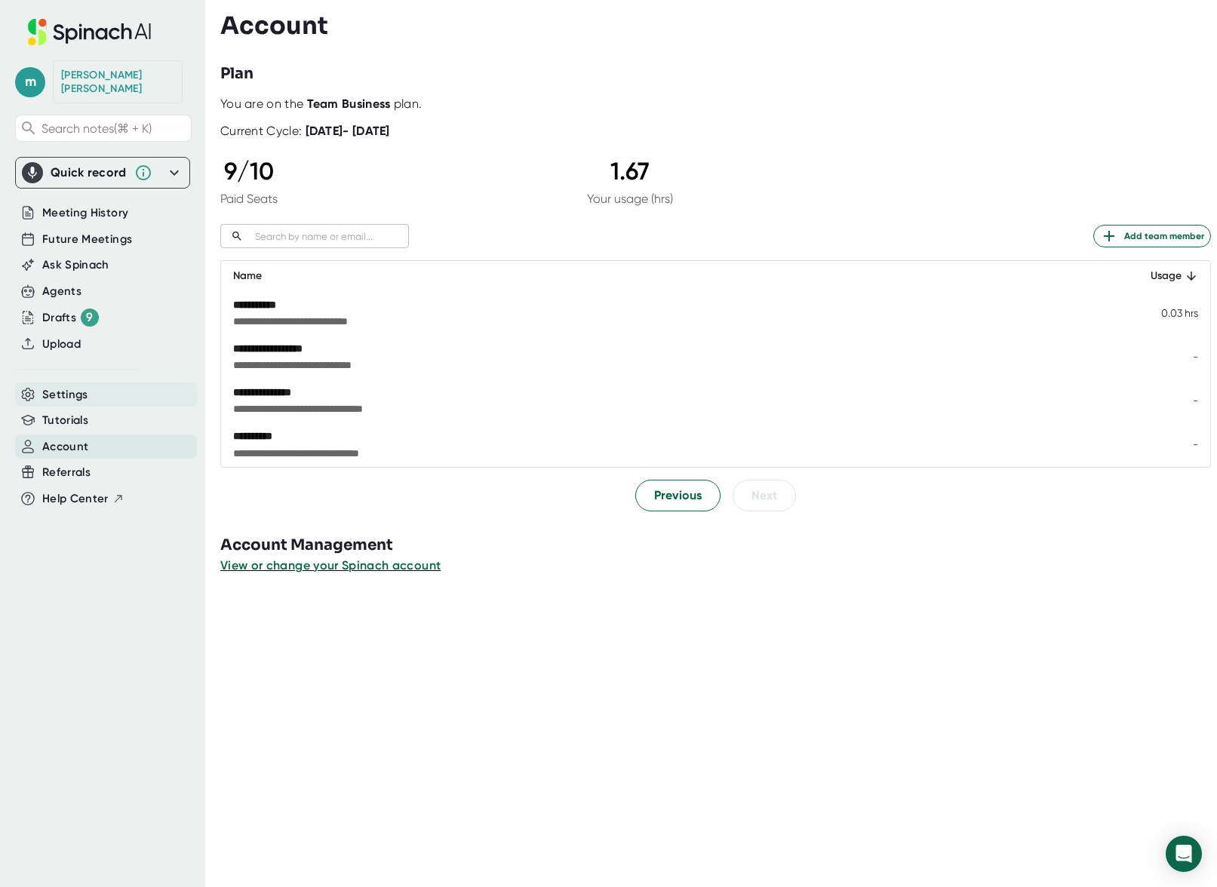
click at [37, 383] on div "Settings" at bounding box center [106, 395] width 182 height 25
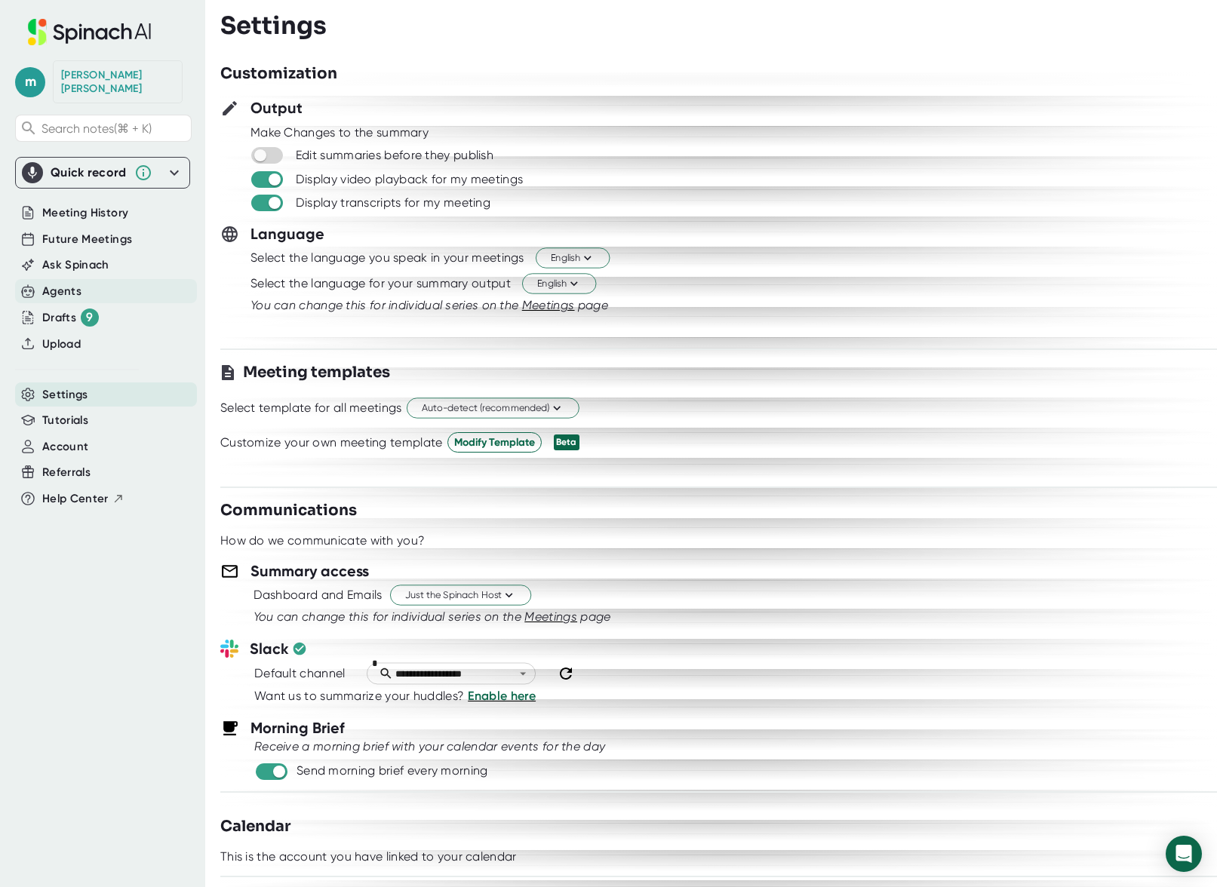
click at [55, 283] on div "Agents" at bounding box center [61, 291] width 39 height 17
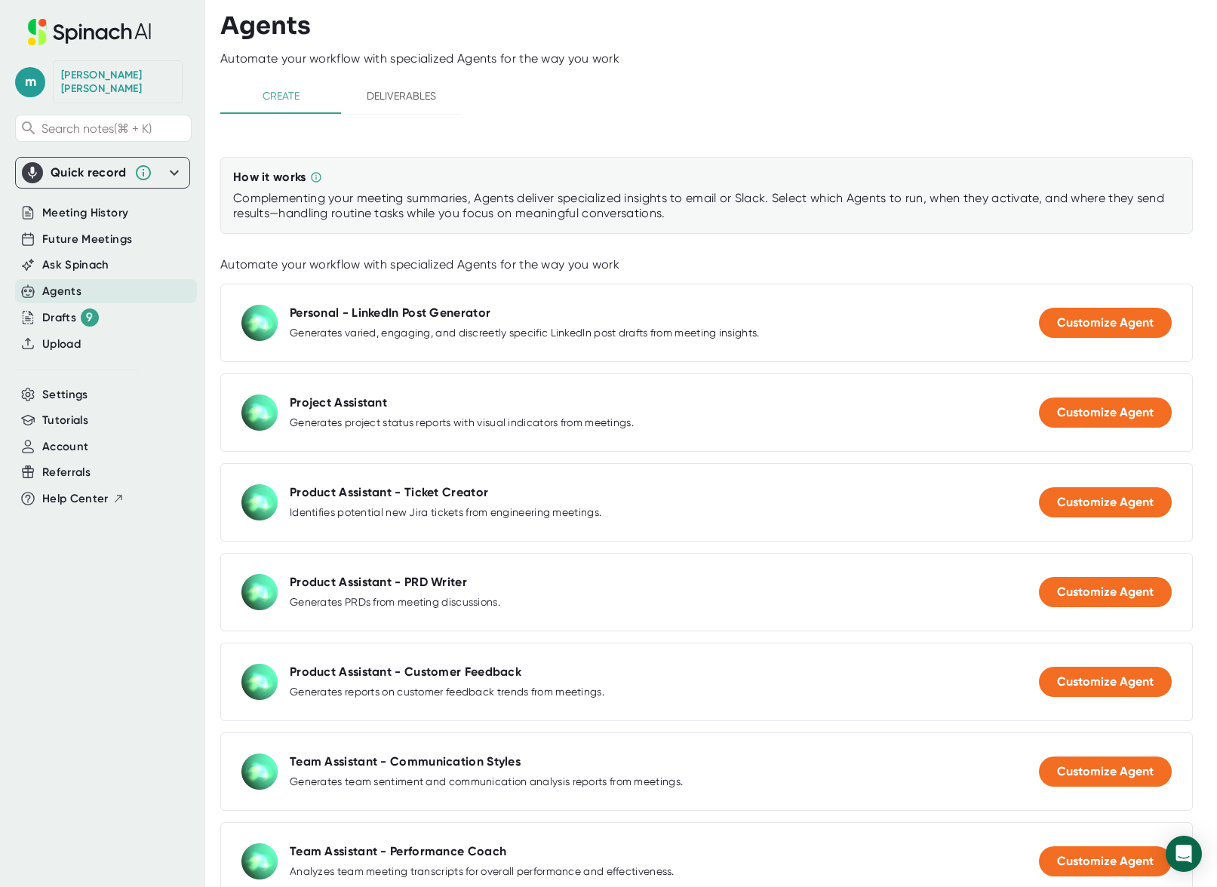
click at [410, 100] on span "Deliverables" at bounding box center [401, 96] width 103 height 19
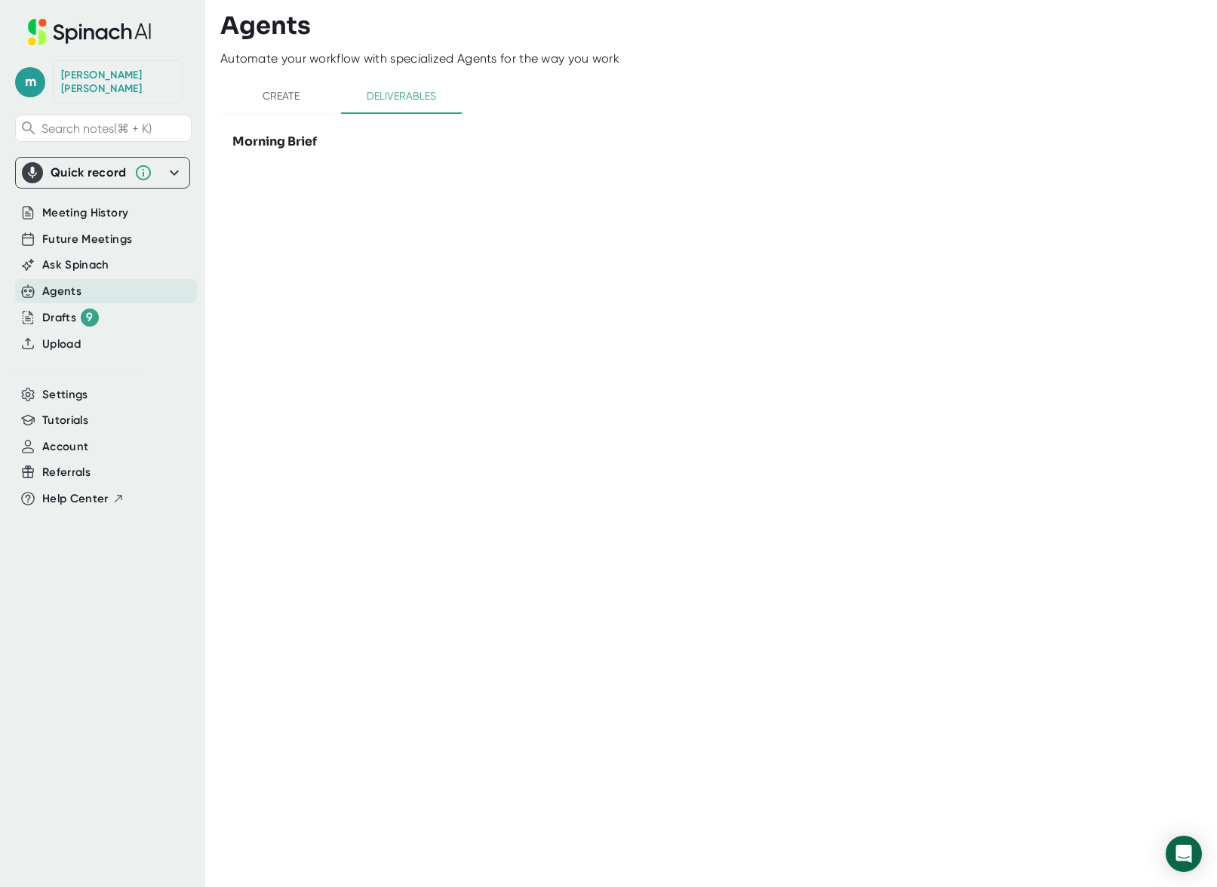
click at [272, 91] on span "Create" at bounding box center [280, 96] width 103 height 19
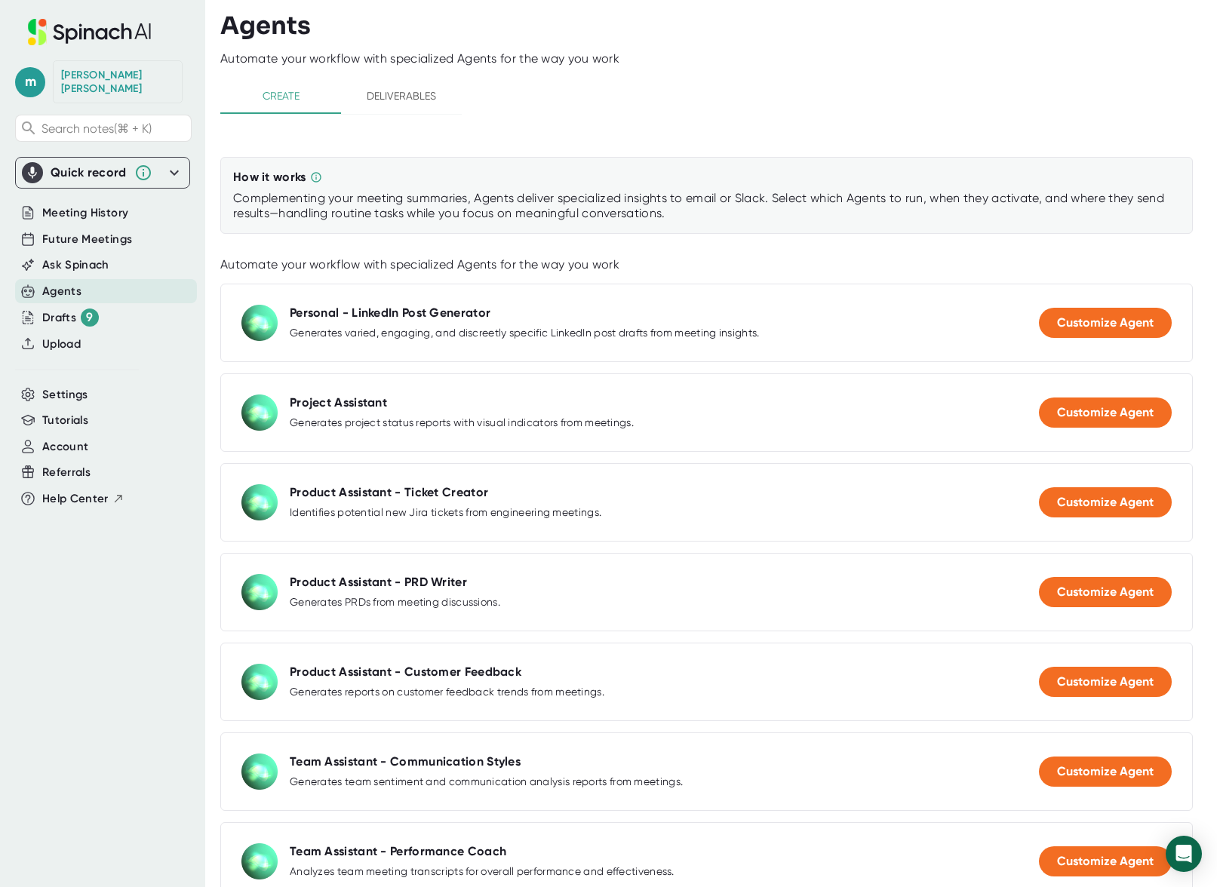
scroll to position [3, 0]
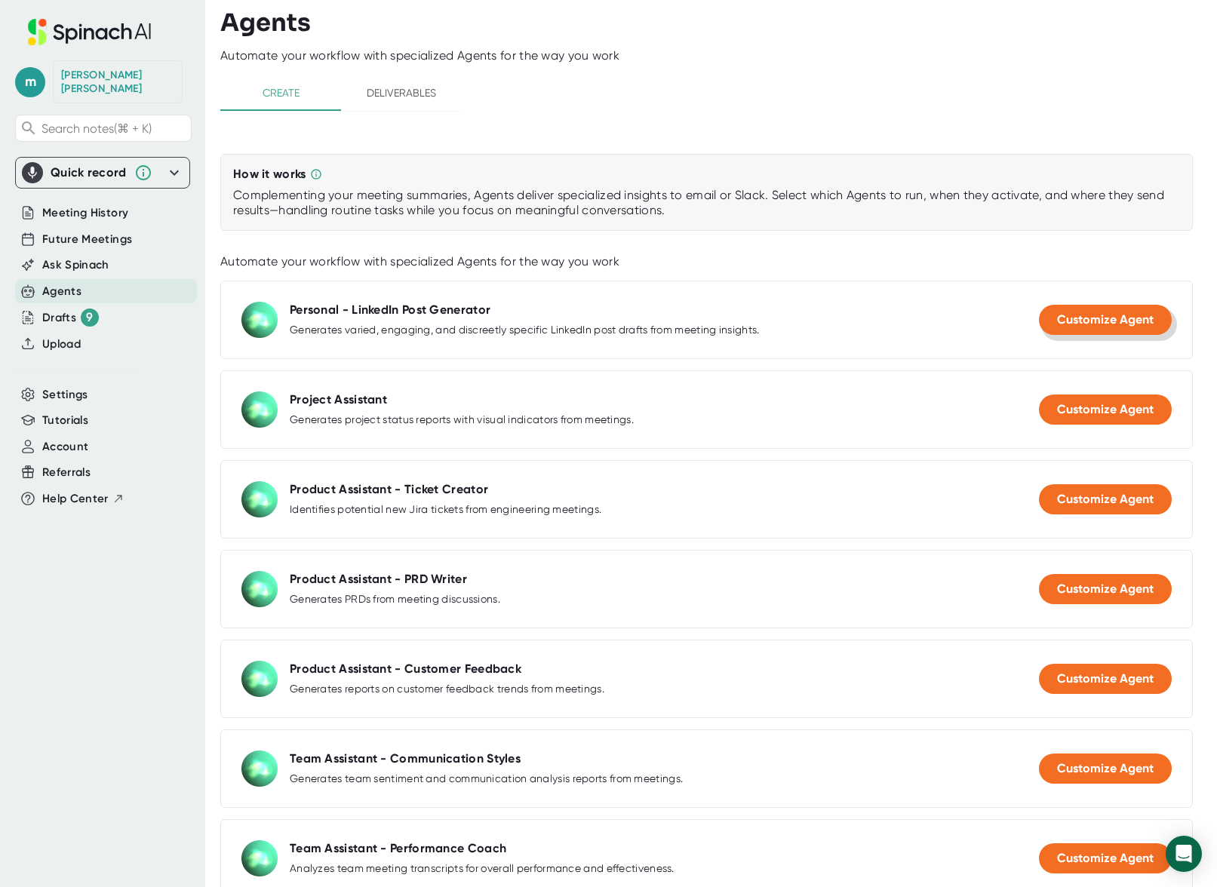
click at [1107, 316] on span "Customize Agent" at bounding box center [1105, 319] width 97 height 14
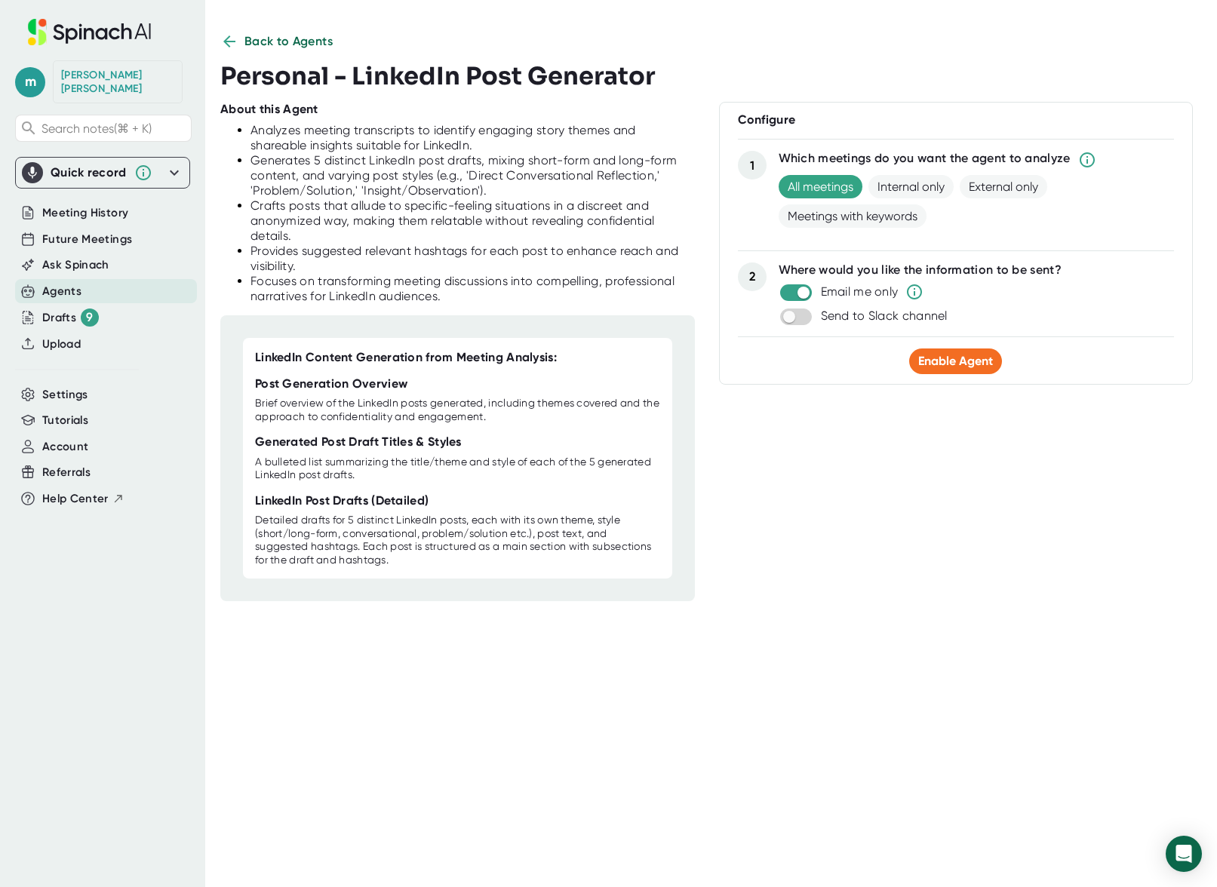
click at [238, 36] on button "Back to Agents" at bounding box center [276, 41] width 112 height 18
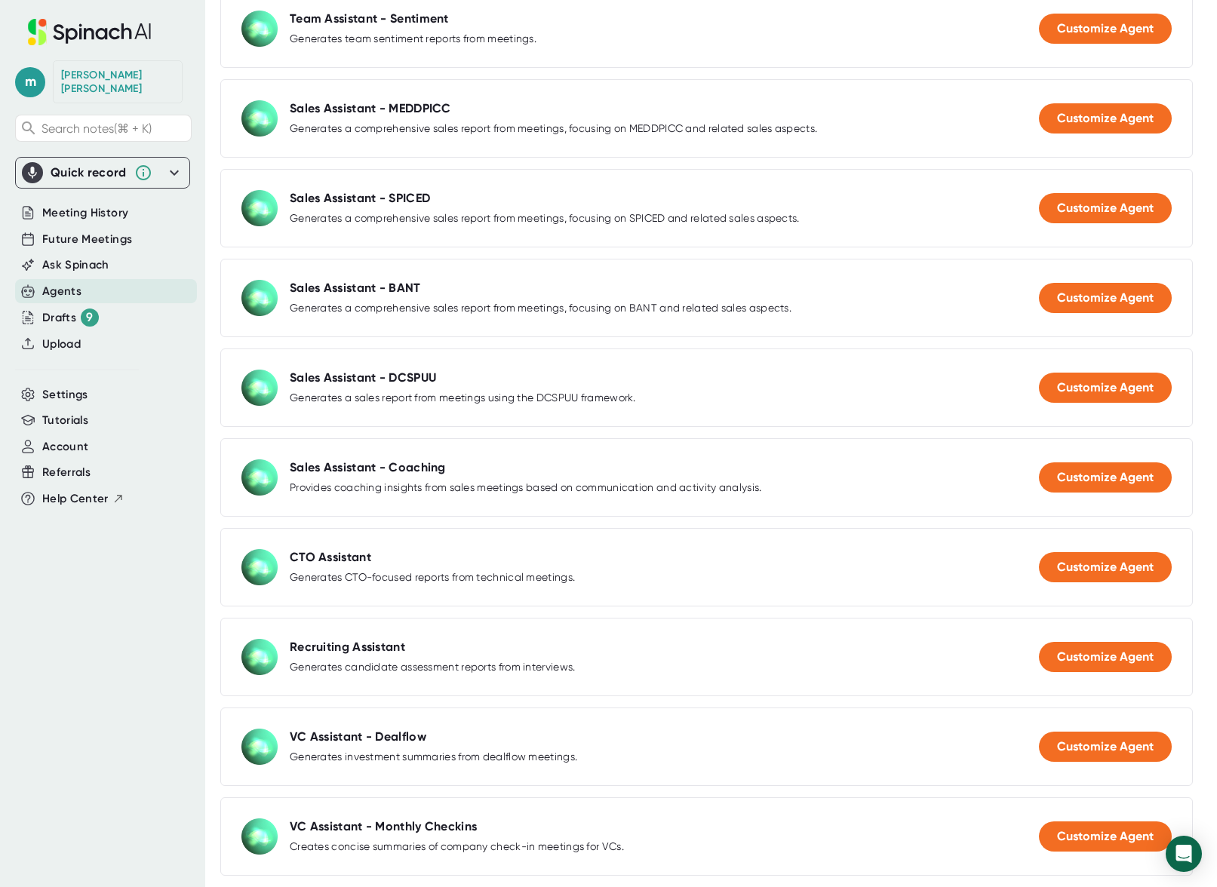
scroll to position [934, 0]
click at [1065, 560] on span "Customize Agent" at bounding box center [1105, 567] width 97 height 14
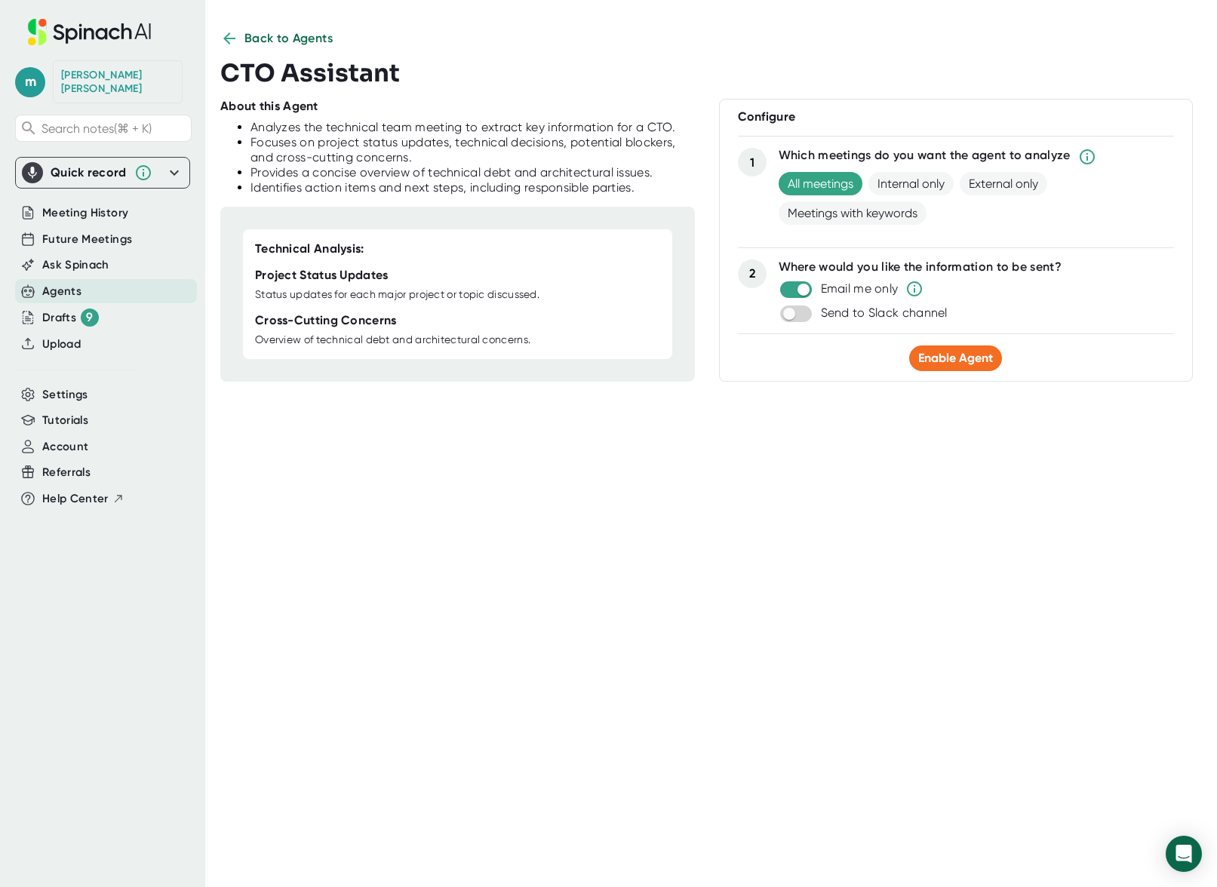
scroll to position [7, 0]
click at [805, 180] on span "All meetings" at bounding box center [821, 183] width 84 height 23
click at [895, 213] on span "Meetings with keywords" at bounding box center [853, 212] width 148 height 23
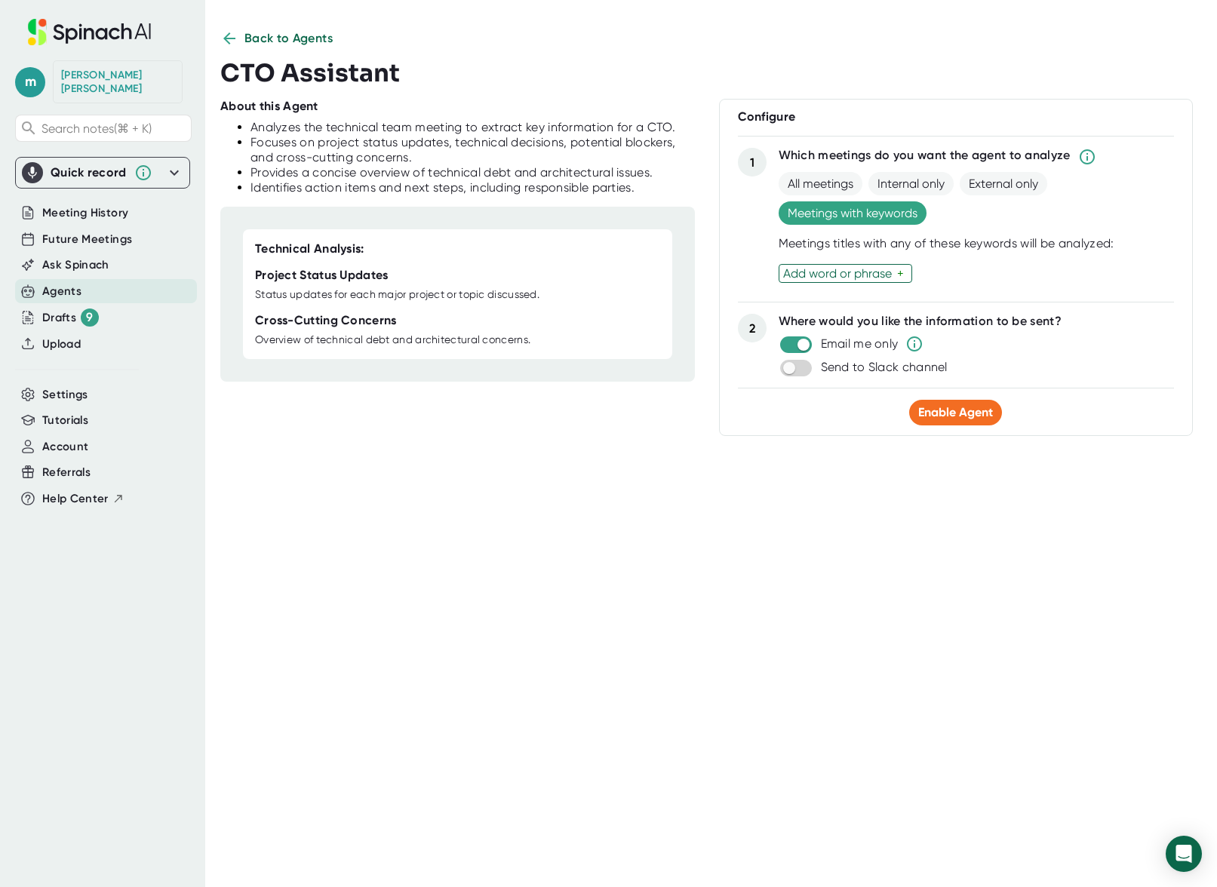
click at [841, 272] on div "Add word or phrase" at bounding box center [840, 273] width 114 height 14
click at [813, 186] on span "All meetings" at bounding box center [821, 183] width 84 height 23
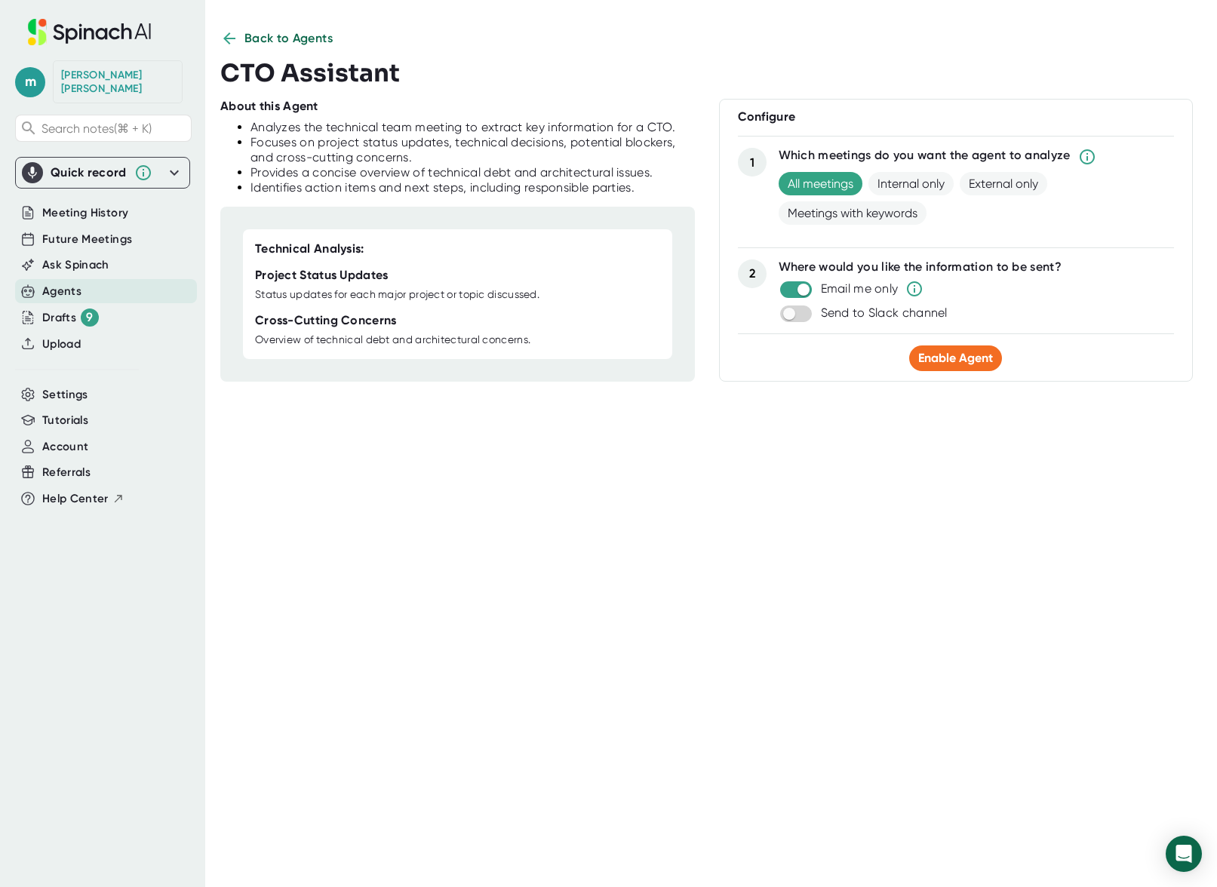
click at [219, 31] on div "m [PERSON_NAME] Search notes (⌘ + K) Quick record Include tab audio Start Recor…" at bounding box center [608, 443] width 1217 height 887
click at [223, 34] on icon at bounding box center [229, 38] width 18 height 18
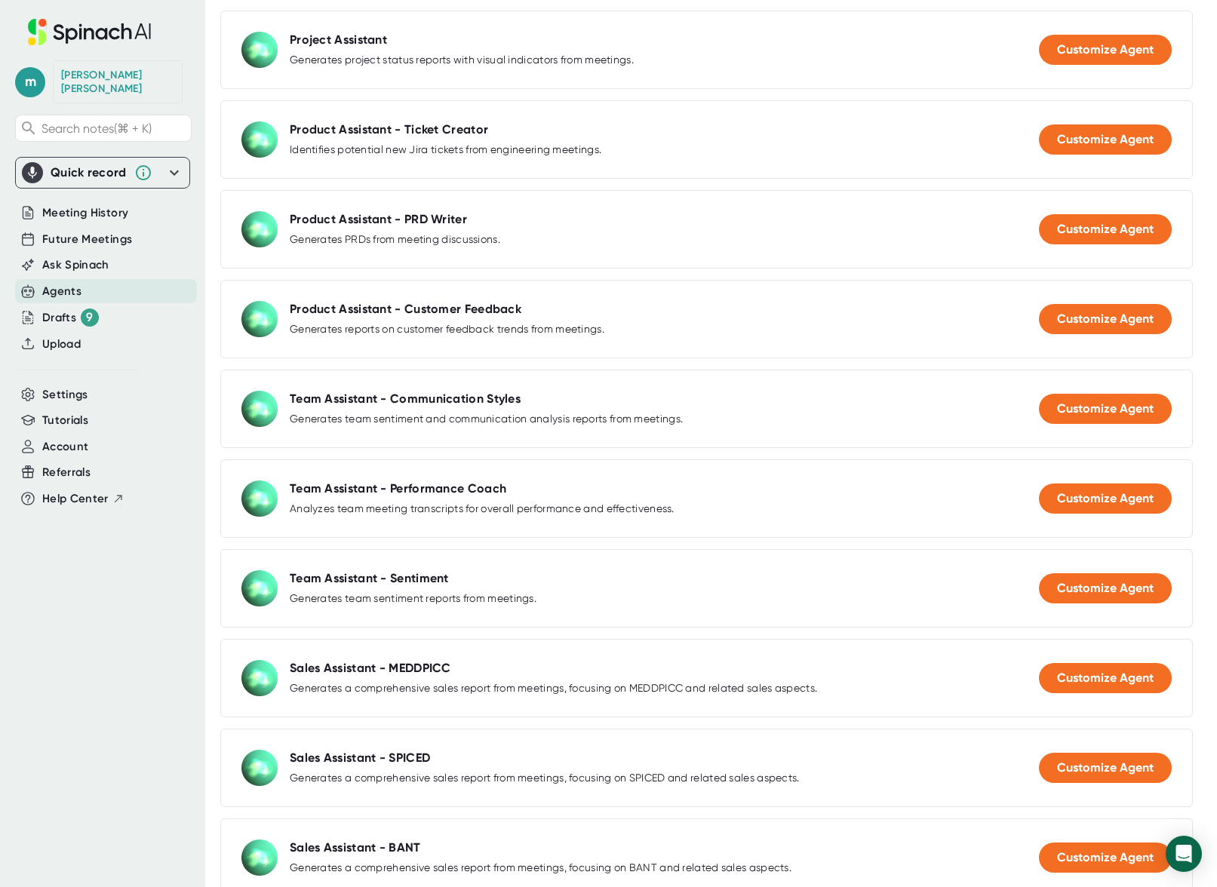
scroll to position [934, 0]
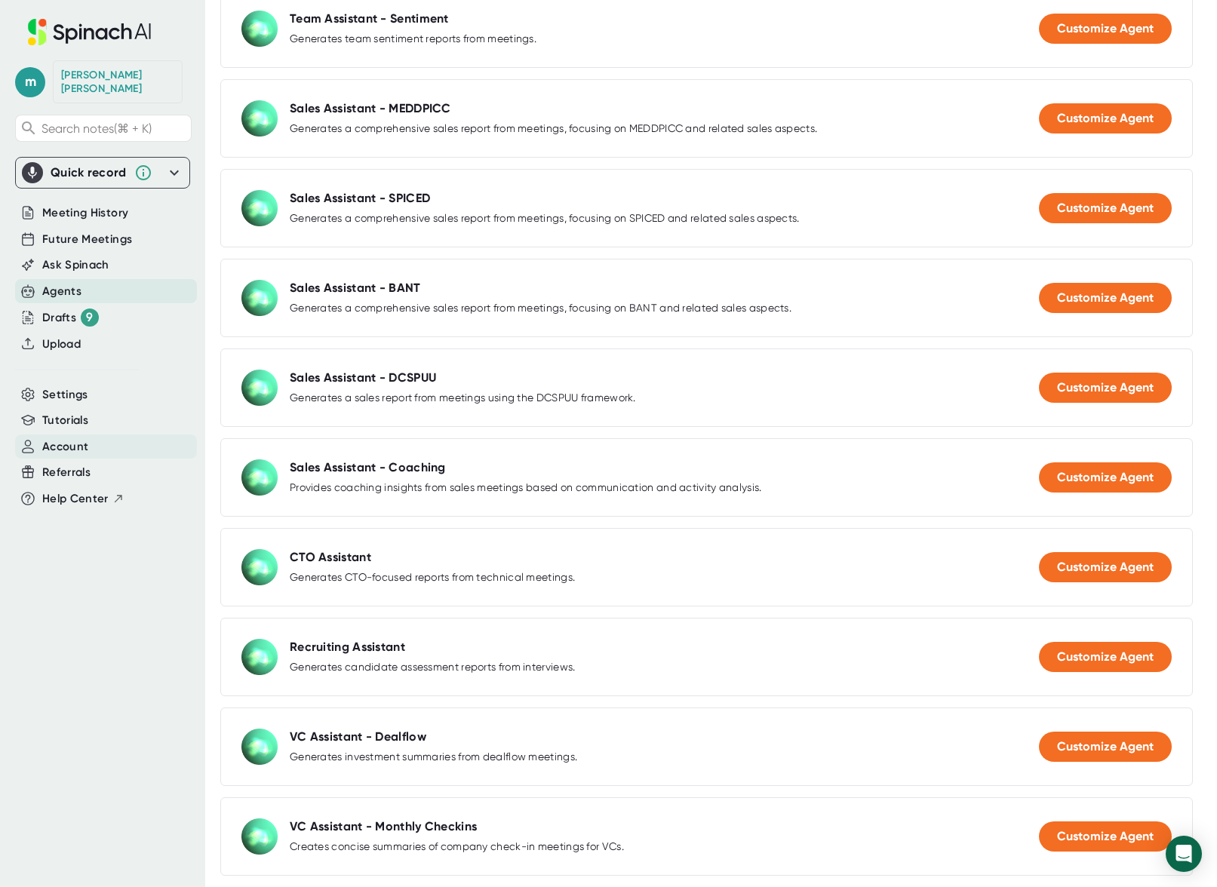
click at [56, 438] on span "Account" at bounding box center [65, 446] width 46 height 17
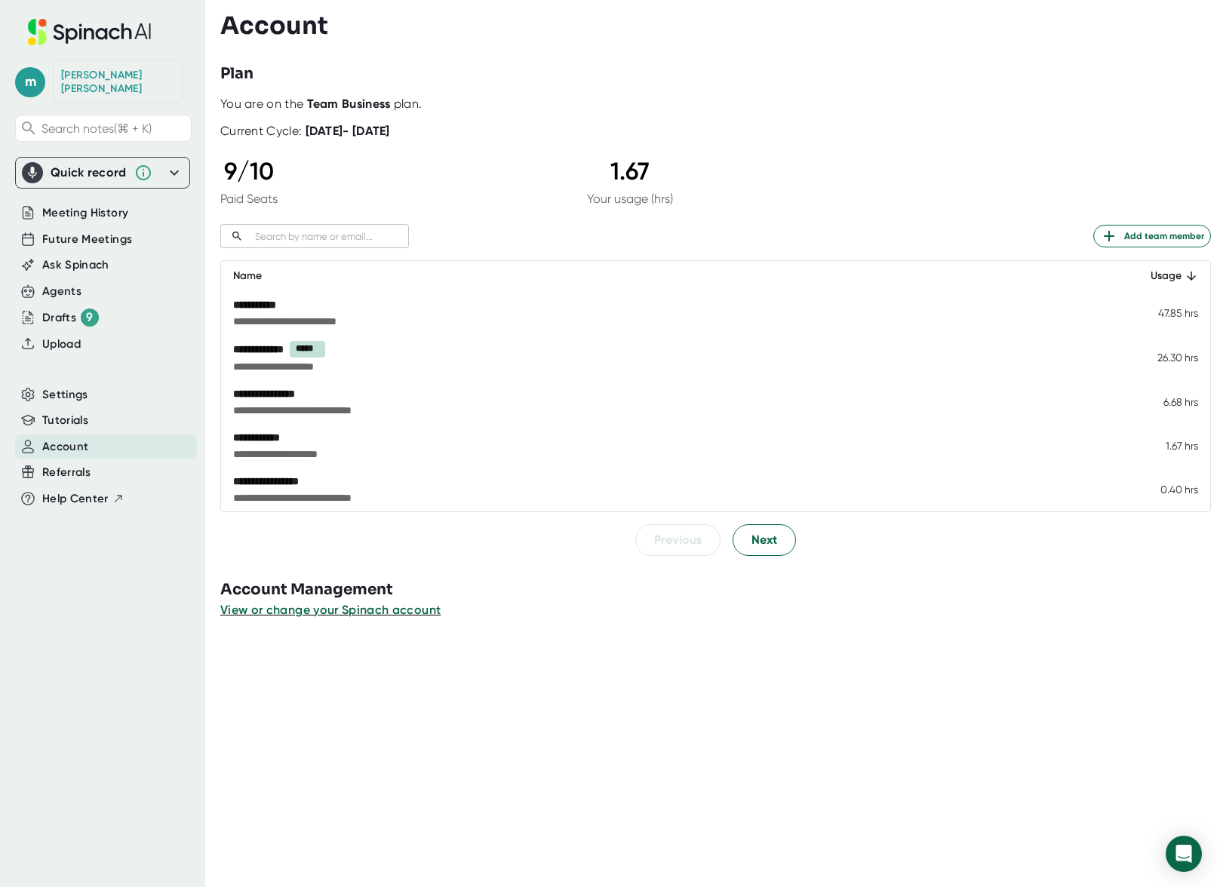
click at [79, 72] on div "[PERSON_NAME]" at bounding box center [117, 82] width 113 height 26
click at [26, 75] on span "m" at bounding box center [30, 82] width 30 height 30
click at [57, 168] on button "Logout" at bounding box center [97, 175] width 149 height 26
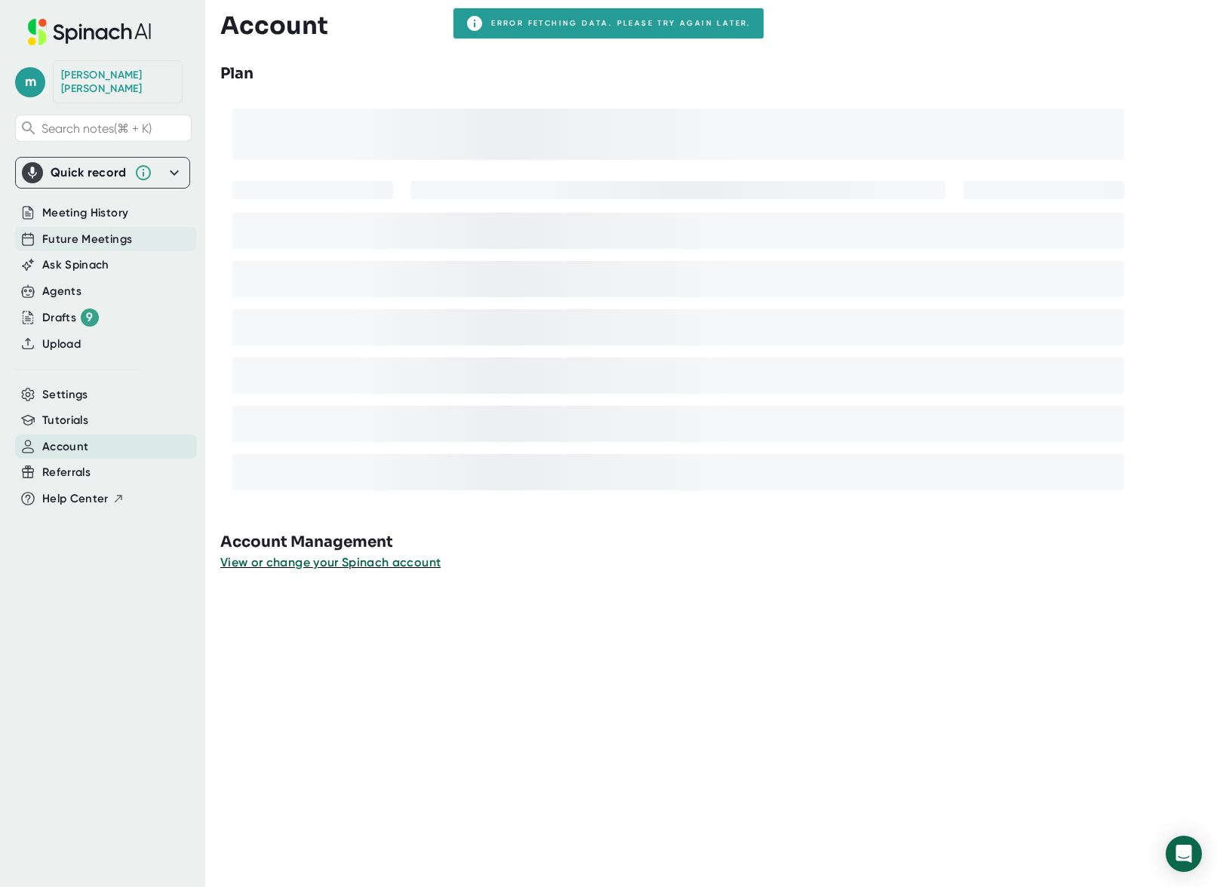
click at [83, 231] on span "Future Meetings" at bounding box center [87, 239] width 90 height 17
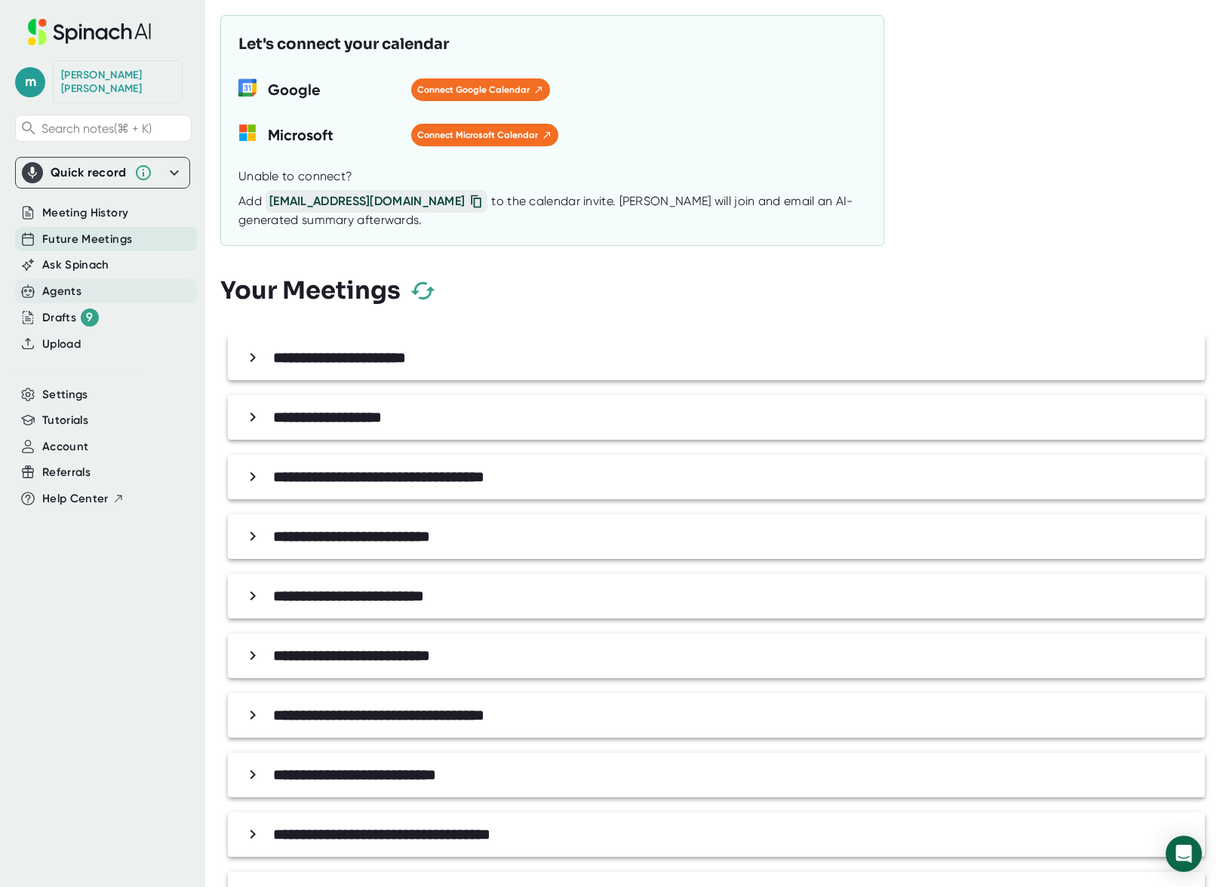
click at [54, 283] on div "Agents" at bounding box center [61, 291] width 39 height 17
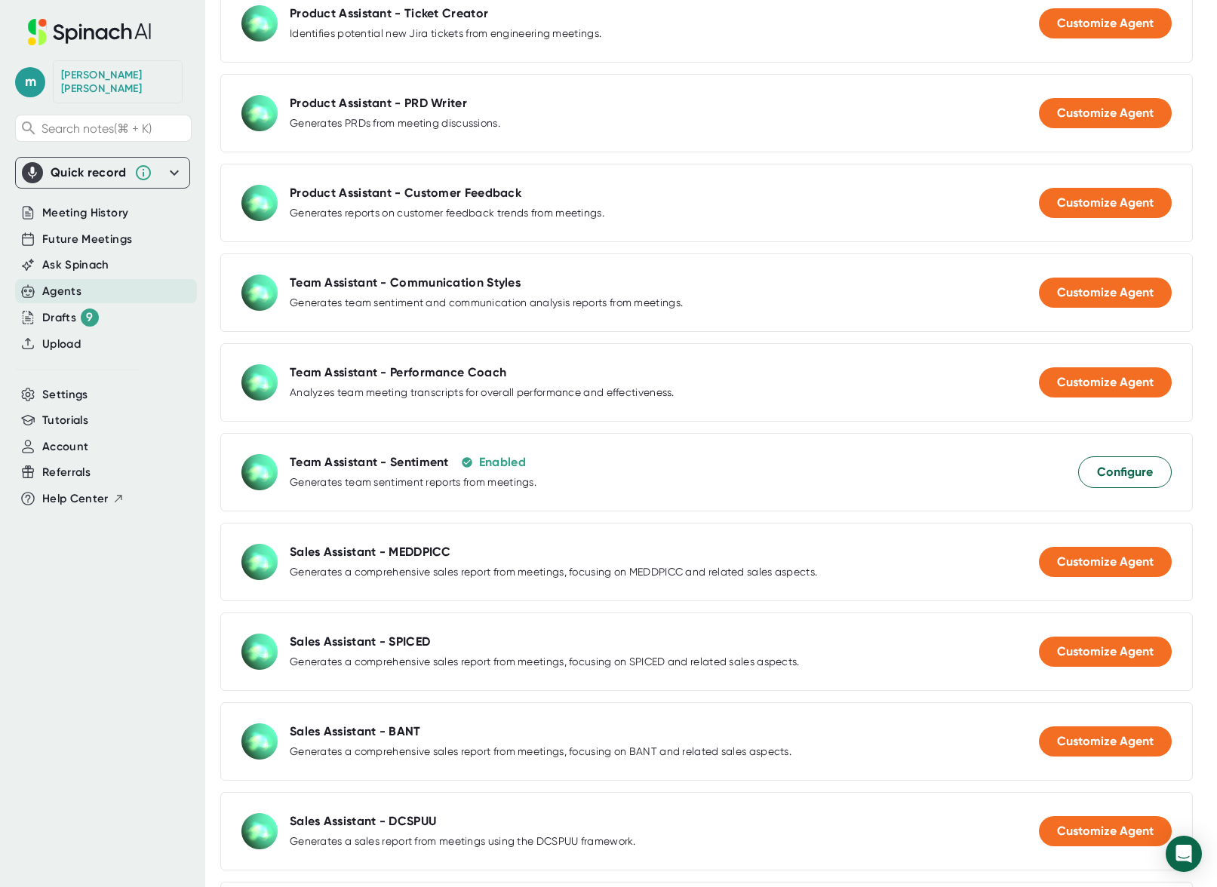
scroll to position [717, 0]
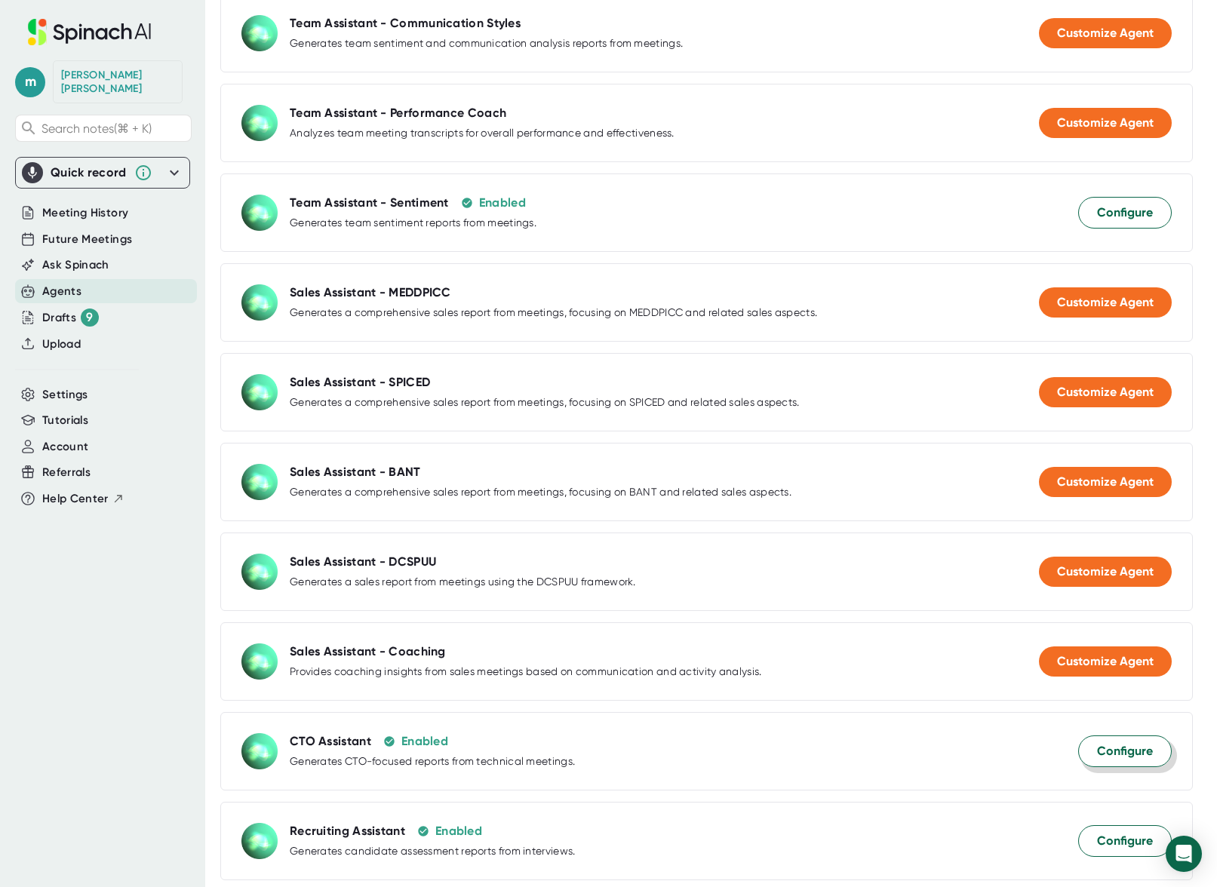
click at [1106, 747] on span "Configure" at bounding box center [1125, 751] width 56 height 18
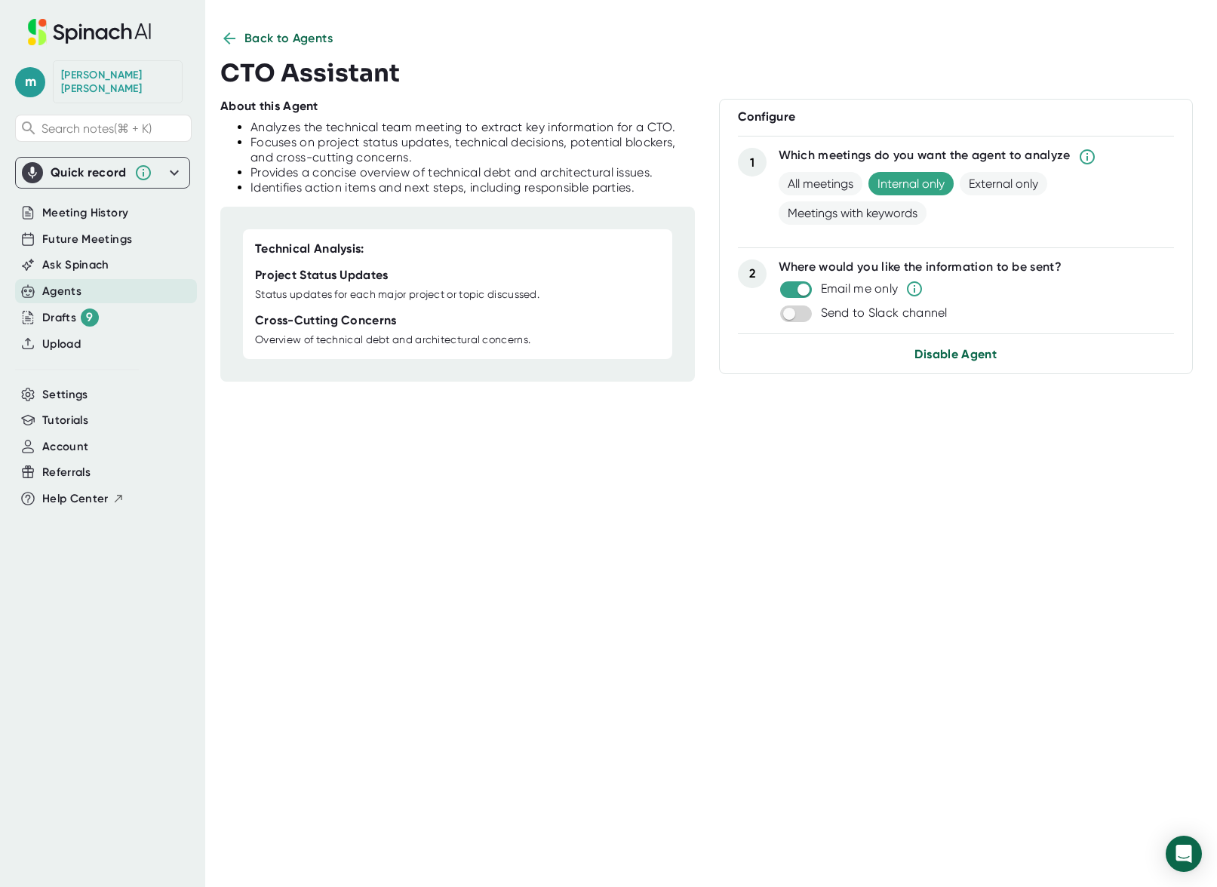
click at [941, 356] on span "Disable Agent" at bounding box center [955, 354] width 82 height 14
